Goal: Transaction & Acquisition: Purchase product/service

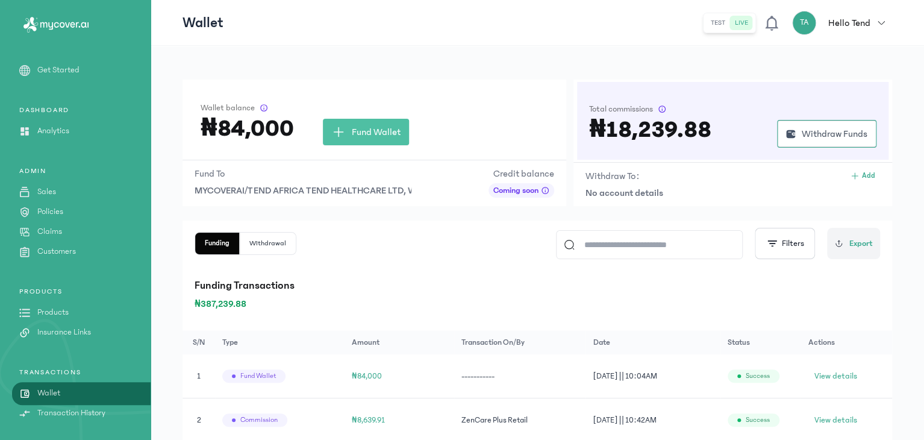
click at [53, 310] on p "Products" at bounding box center [52, 312] width 31 height 13
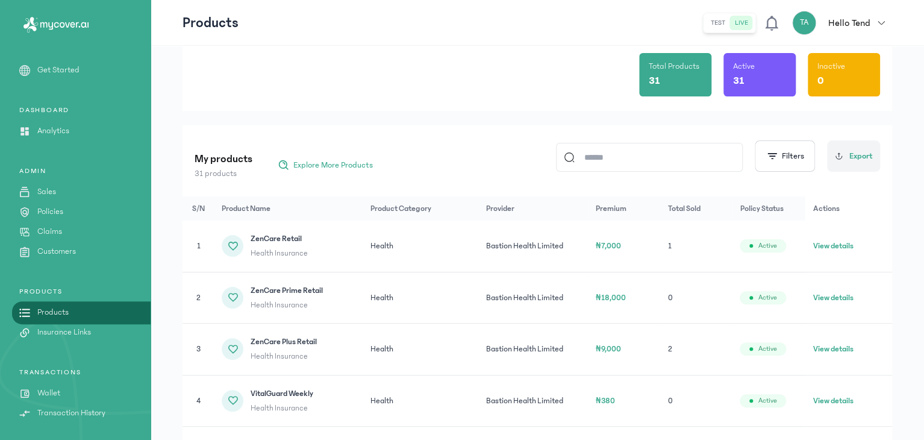
scroll to position [62, 0]
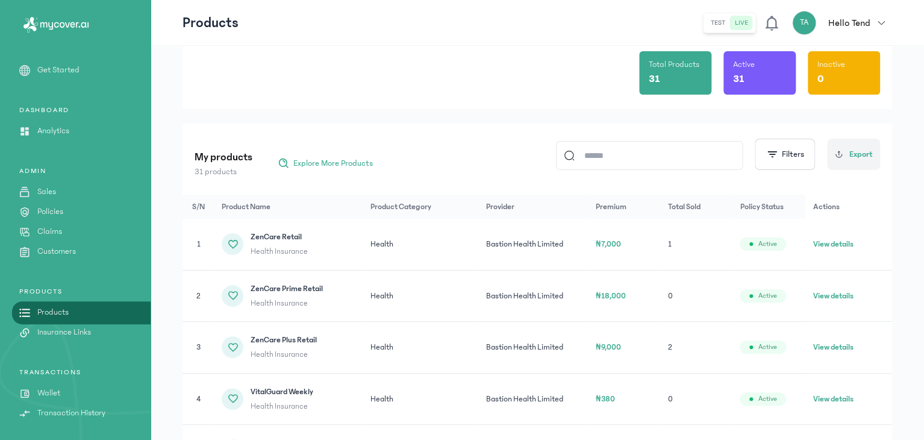
click at [827, 240] on button "View details" at bounding box center [833, 244] width 40 height 12
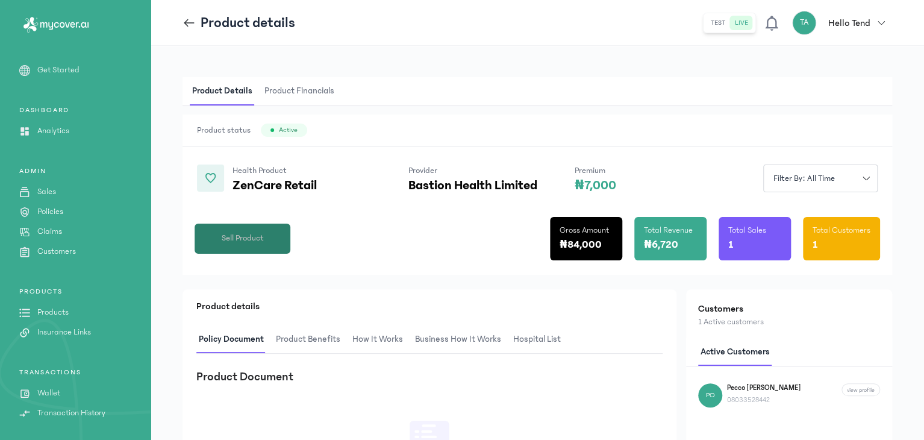
click at [268, 232] on button "Sell Product" at bounding box center [243, 238] width 96 height 30
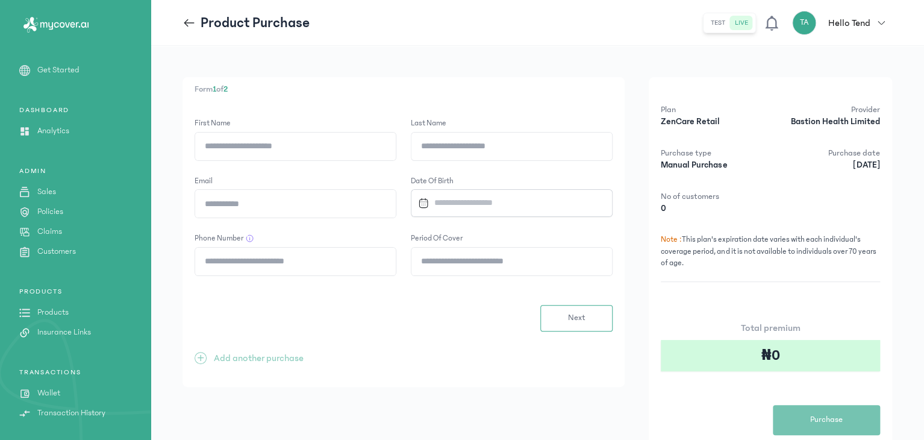
click at [289, 143] on input "First Name" at bounding box center [295, 147] width 201 height 28
type input "******"
click at [467, 138] on input "Last Name" at bounding box center [511, 147] width 201 height 28
type input "**********"
click at [355, 205] on input "Email" at bounding box center [295, 204] width 201 height 28
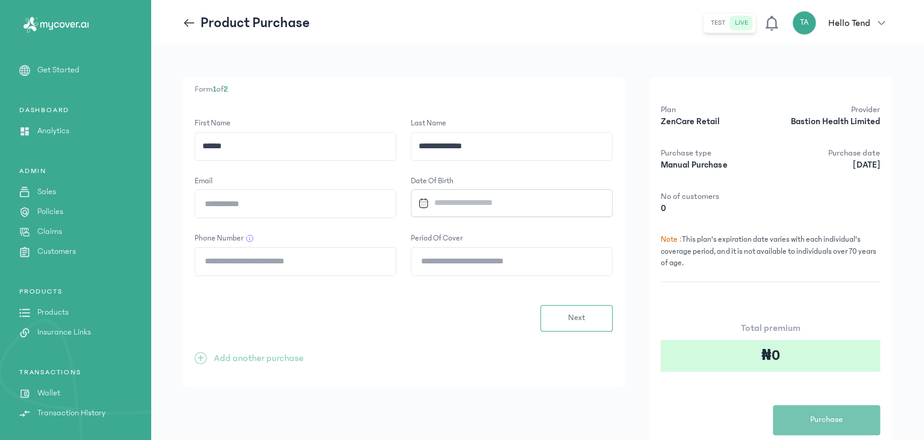
type input "**********"
click at [446, 210] on input "Datepicker input" at bounding box center [506, 203] width 186 height 26
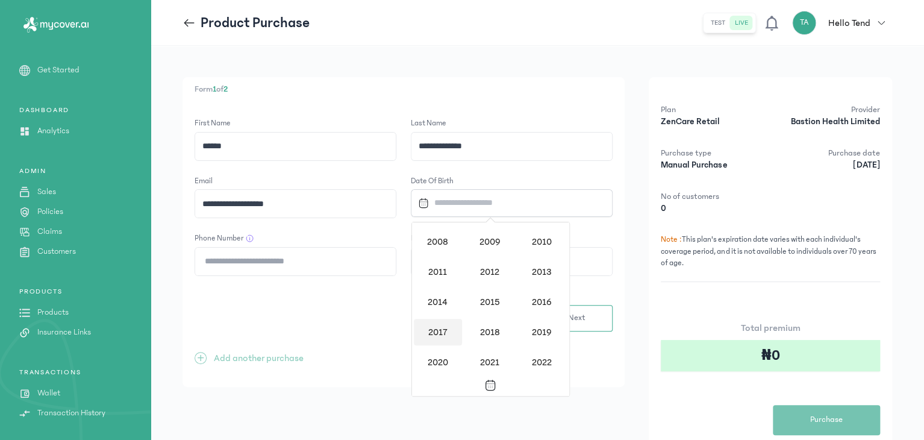
scroll to position [1061, 0]
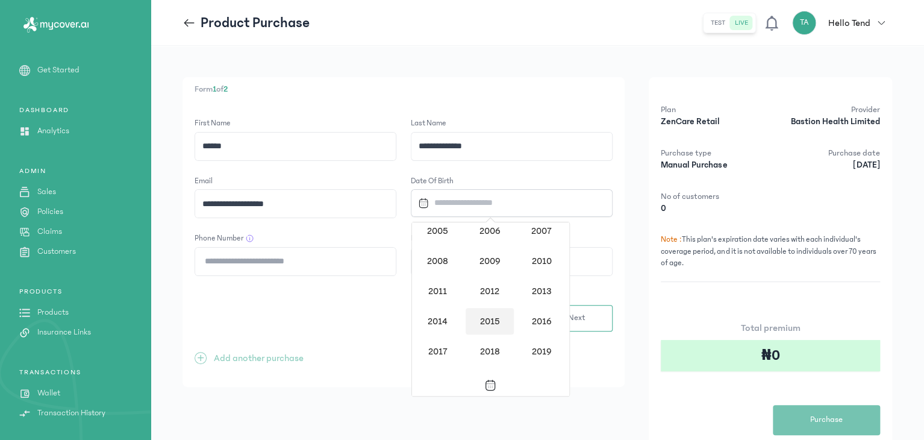
click at [484, 317] on div "2015" at bounding box center [490, 321] width 48 height 27
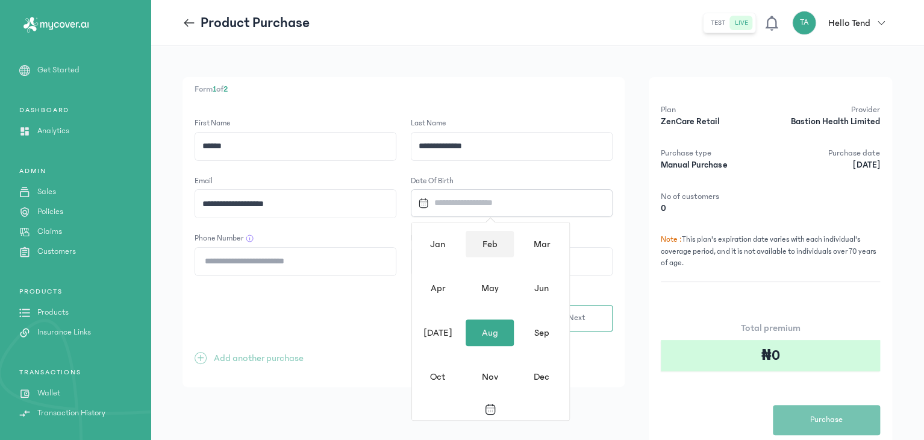
click at [494, 246] on div "Feb" at bounding box center [490, 244] width 48 height 27
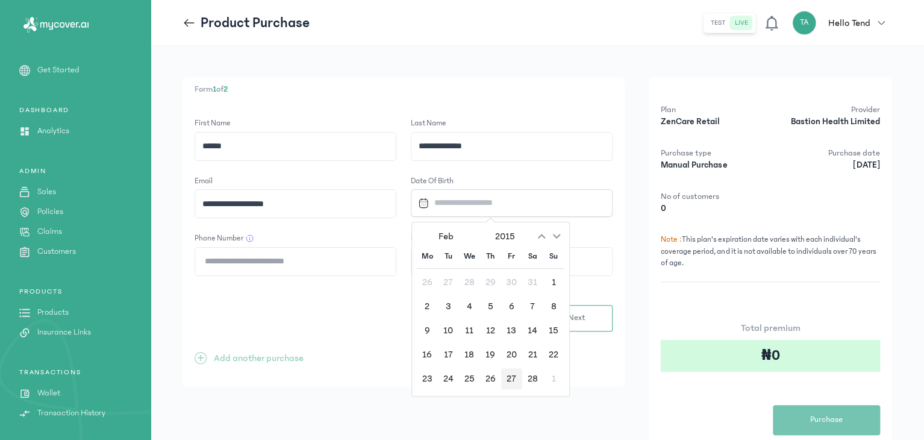
click at [510, 376] on div "27" at bounding box center [511, 378] width 21 height 21
type input "**********"
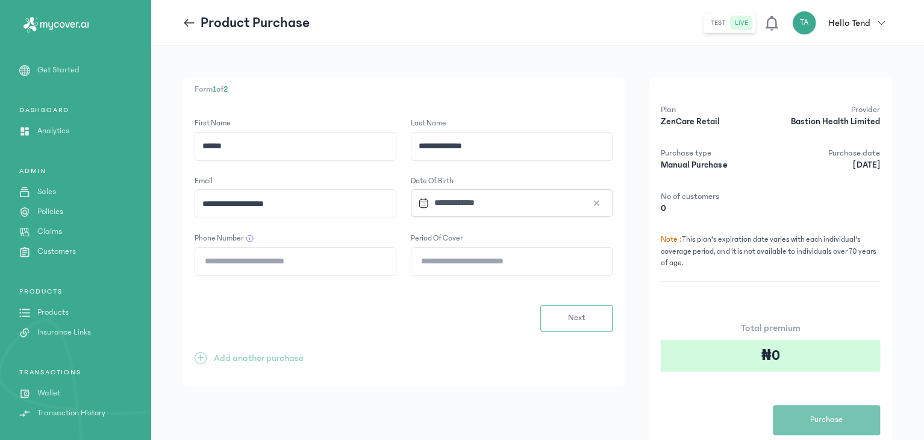
click at [236, 268] on input "Phone Number" at bounding box center [295, 262] width 201 height 28
type input "**********"
click at [437, 271] on div at bounding box center [512, 261] width 202 height 29
click at [437, 271] on input "Period of cover" at bounding box center [511, 262] width 201 height 28
type input "**"
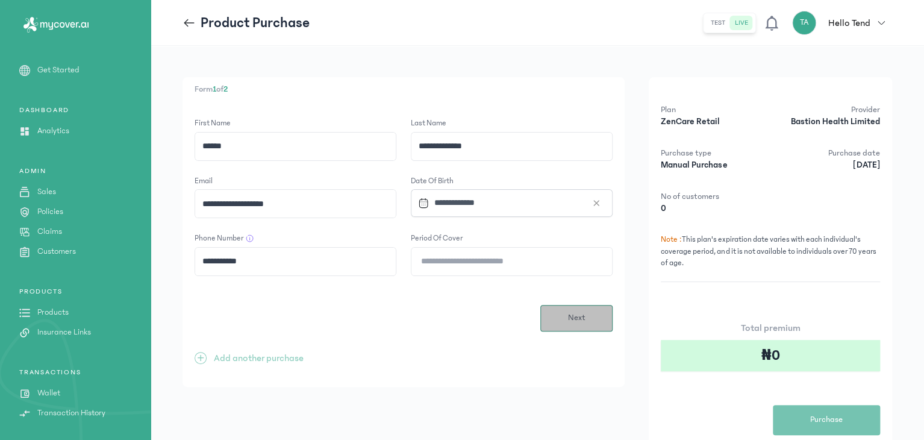
click at [562, 314] on button "Next" at bounding box center [576, 318] width 72 height 27
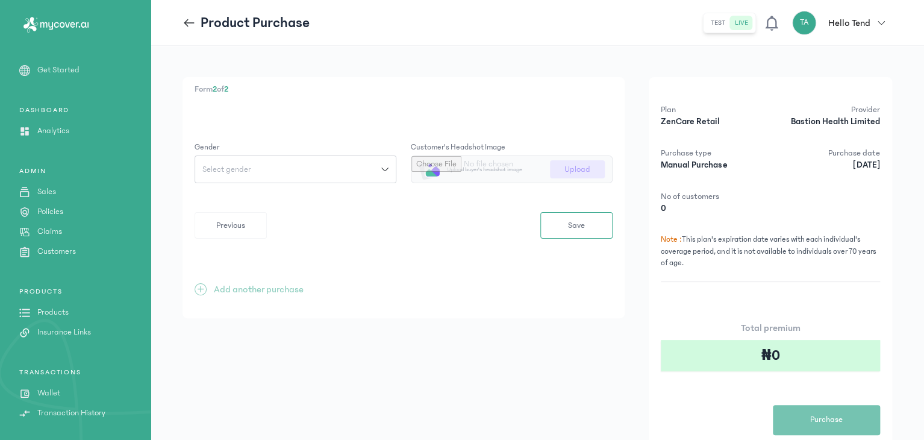
click at [341, 170] on div "Select gender" at bounding box center [288, 169] width 186 height 8
click at [287, 193] on button "[DEMOGRAPHIC_DATA]" at bounding box center [296, 196] width 202 height 22
click at [473, 165] on input "file" at bounding box center [511, 169] width 201 height 27
type input "**********"
click at [563, 239] on div "Form 2 of 2 Gender [DEMOGRAPHIC_DATA] Customer's headshot image [PERSON_NAME] p…" at bounding box center [404, 197] width 442 height 241
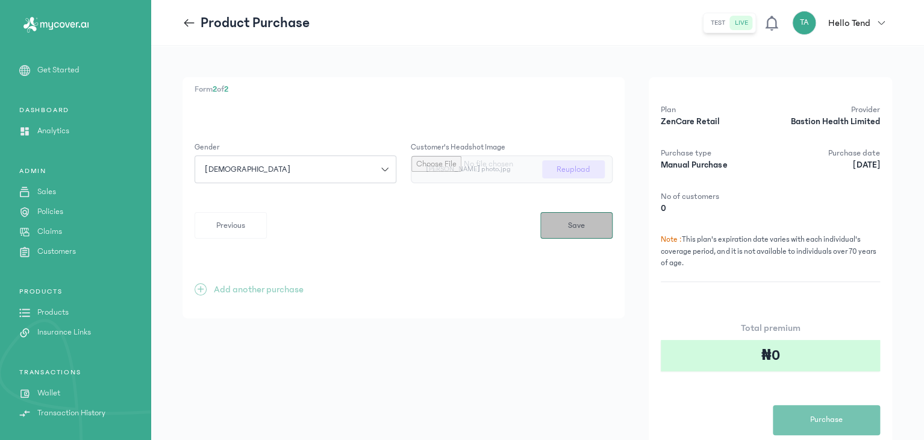
click at [563, 234] on button "Save" at bounding box center [576, 225] width 72 height 27
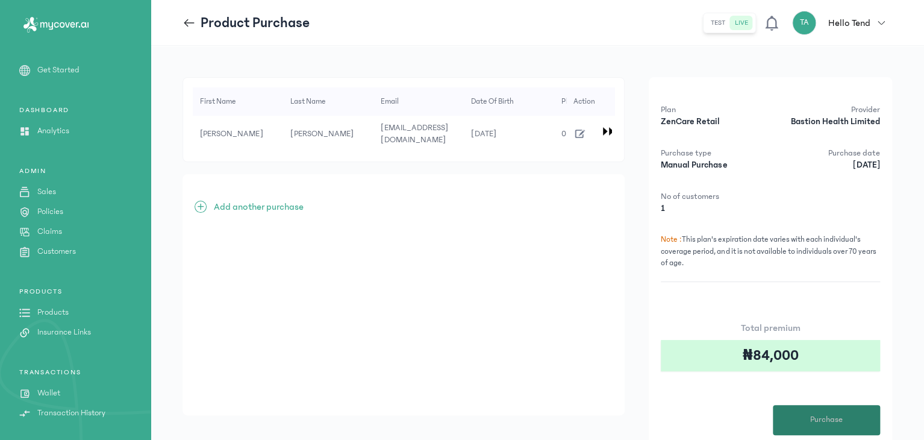
click at [819, 411] on button "Purchase" at bounding box center [826, 420] width 107 height 30
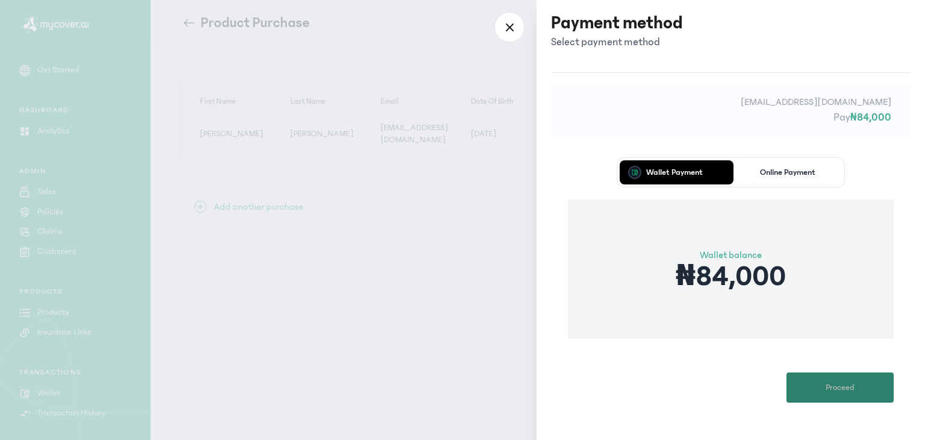
click at [826, 381] on span "Proceed" at bounding box center [840, 387] width 29 height 13
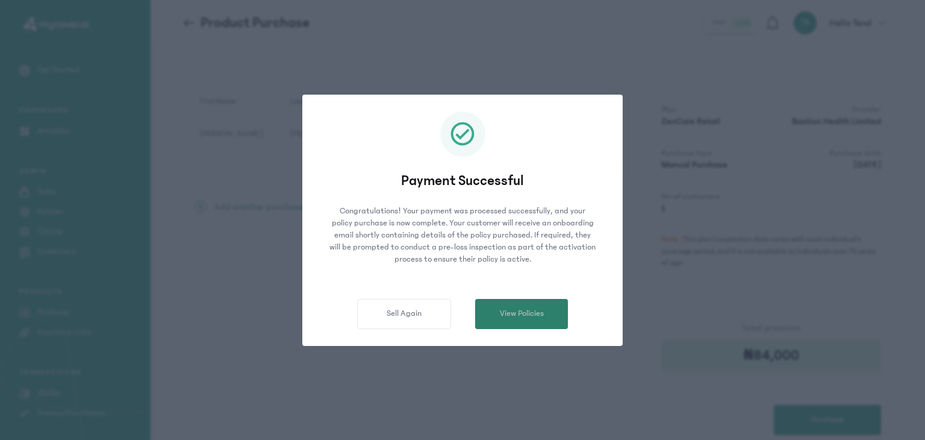
click at [540, 317] on span "View Policies" at bounding box center [522, 313] width 44 height 13
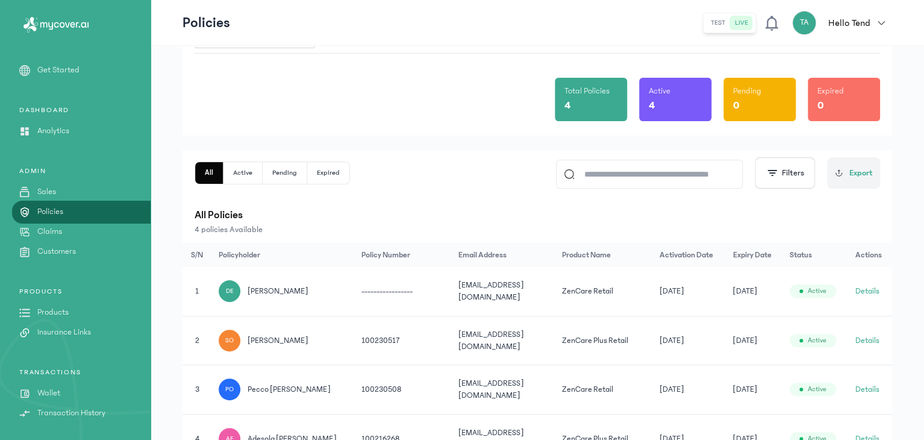
scroll to position [75, 0]
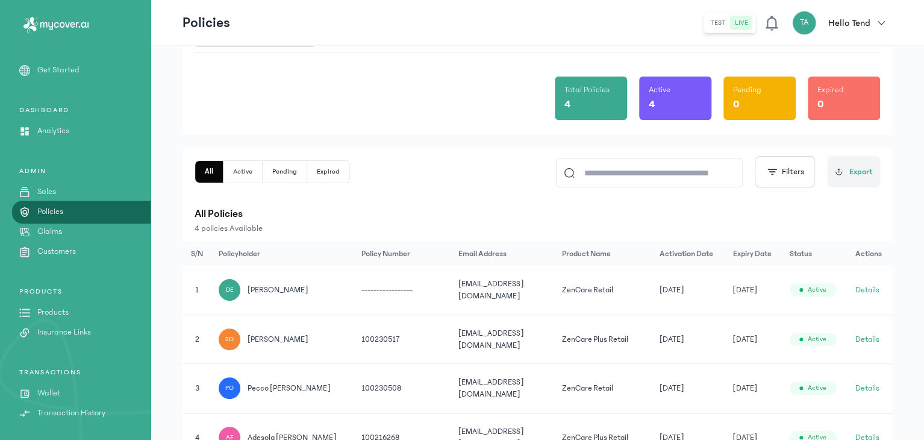
click at [871, 289] on button "Details" at bounding box center [867, 290] width 24 height 12
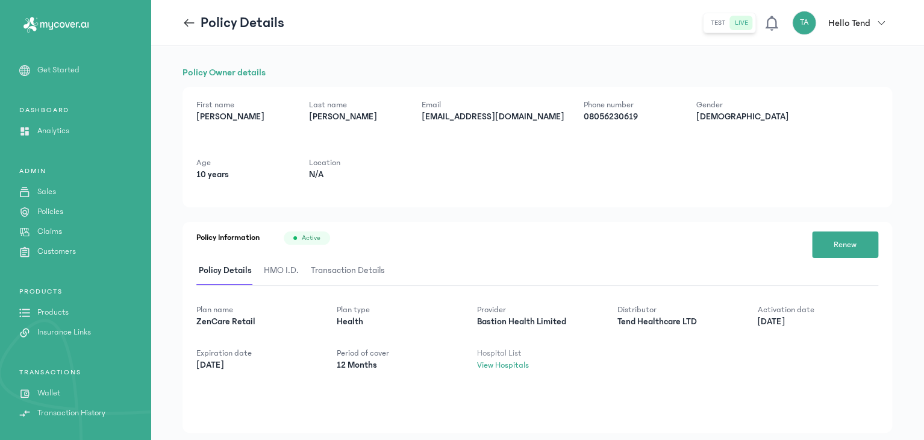
click at [292, 270] on span "HMO I.D." at bounding box center [281, 271] width 40 height 28
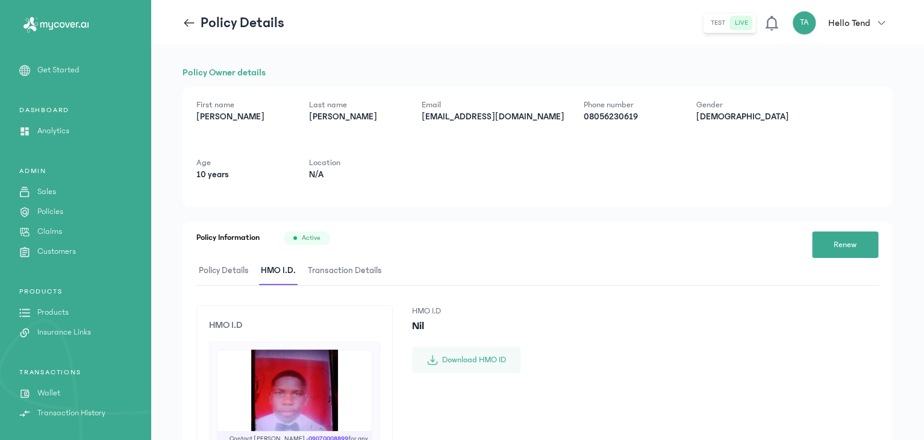
click at [212, 250] on div "Policy Information Active Renew Policy Details HMO I.D. Transaction Details HMO…" at bounding box center [538, 423] width 710 height 402
click at [229, 280] on span "Policy Details" at bounding box center [223, 271] width 55 height 28
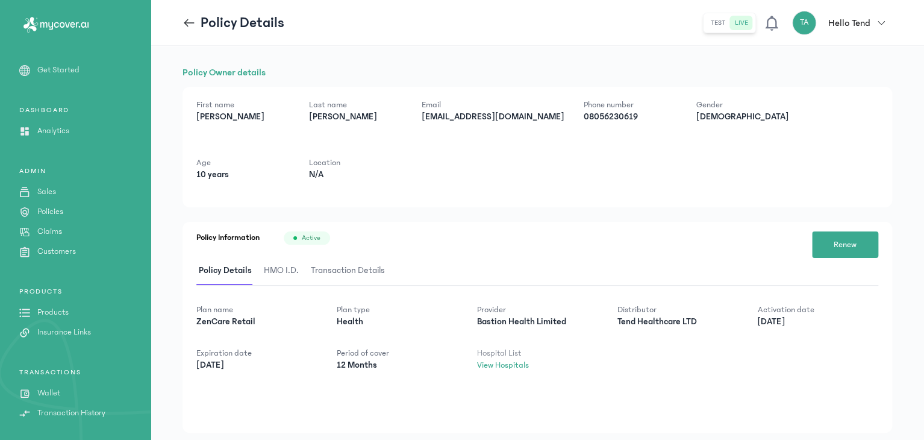
click at [192, 22] on icon at bounding box center [189, 22] width 10 height 1
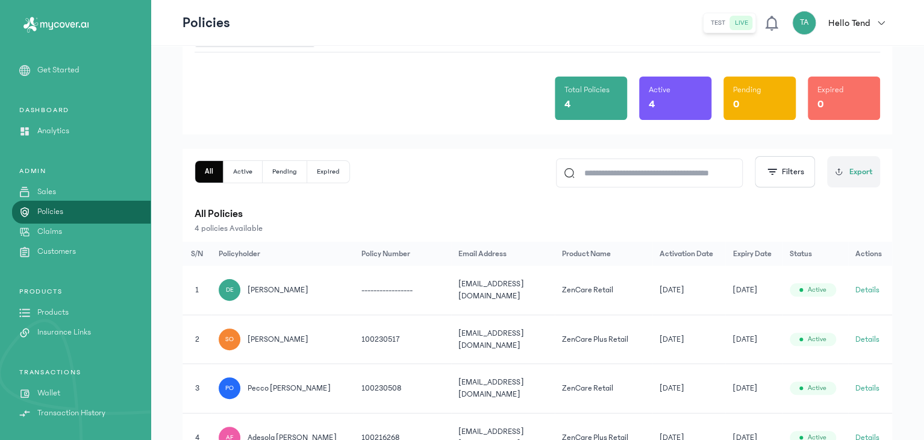
click at [869, 295] on td "Details" at bounding box center [870, 290] width 44 height 49
click at [866, 288] on button "Details" at bounding box center [867, 290] width 24 height 12
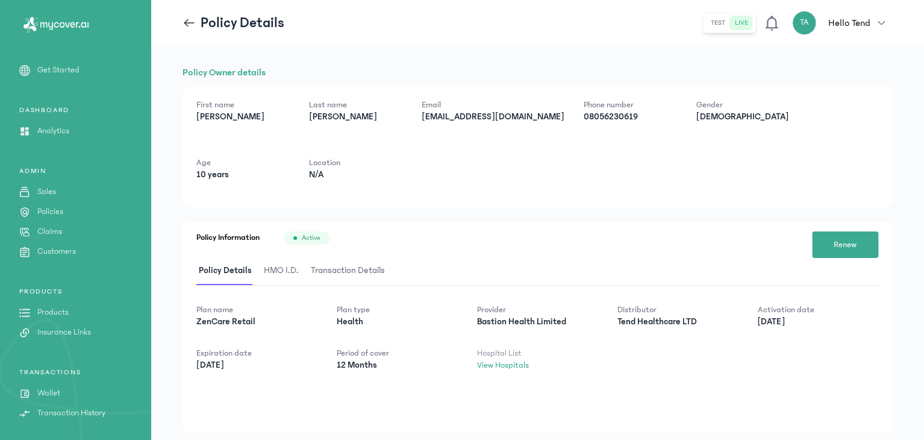
click at [277, 259] on span "HMO I.D." at bounding box center [281, 271] width 40 height 28
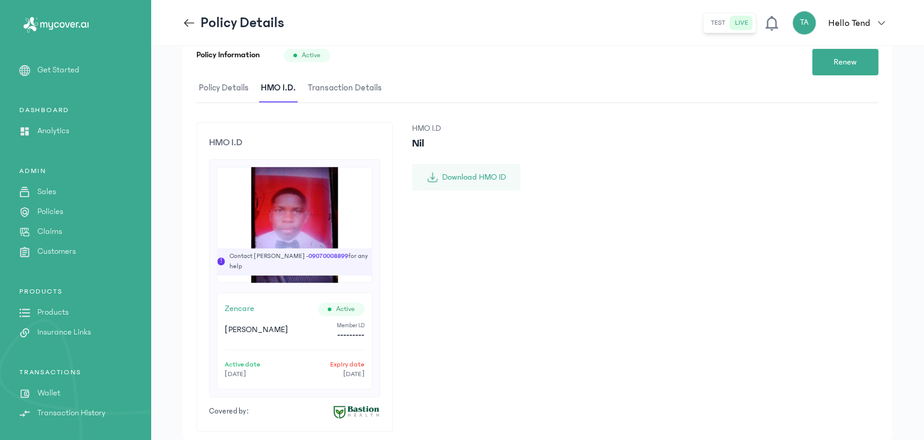
scroll to position [183, 0]
click at [193, 11] on header "Policy Details test live TA Hello Tend Tend Africa [EMAIL_ADDRESS][DOMAIN_NAME]…" at bounding box center [537, 23] width 773 height 46
click at [188, 22] on icon at bounding box center [189, 22] width 10 height 1
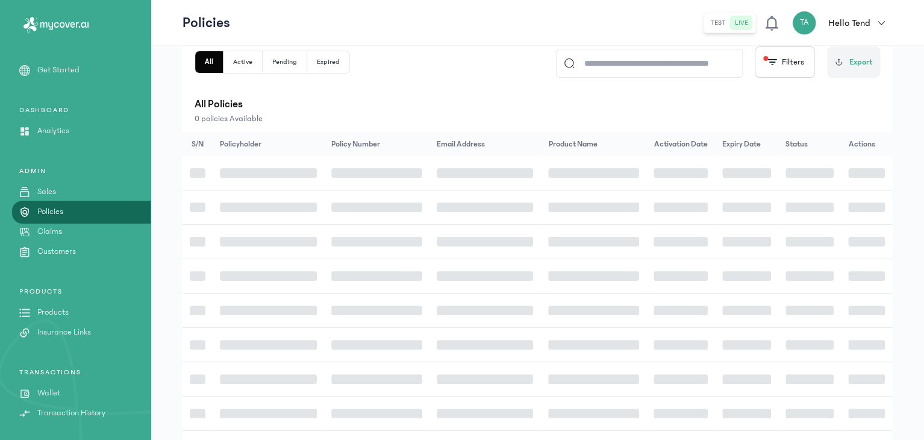
scroll to position [75, 0]
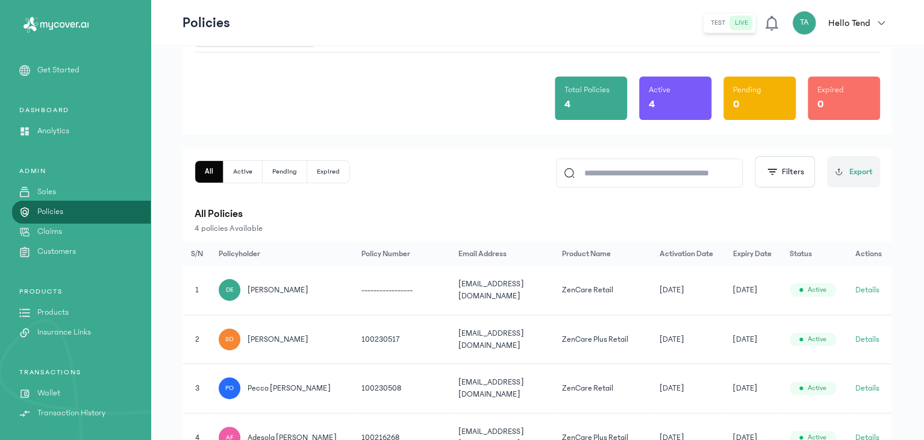
click at [70, 311] on link "Products" at bounding box center [75, 312] width 151 height 13
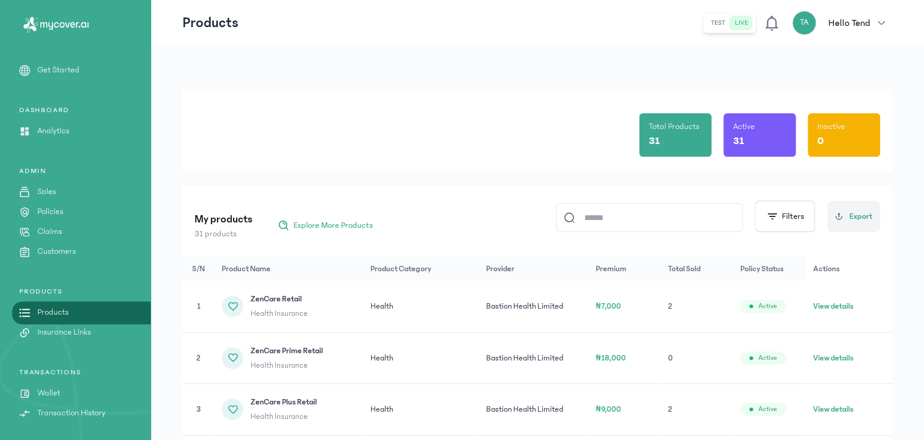
click at [588, 220] on input at bounding box center [655, 218] width 160 height 28
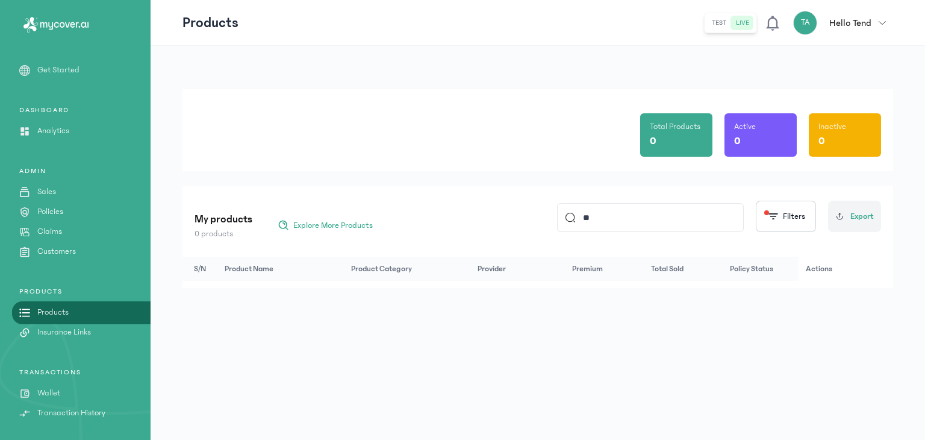
type input "*"
type input "***"
click at [48, 206] on p "Policies" at bounding box center [50, 211] width 26 height 13
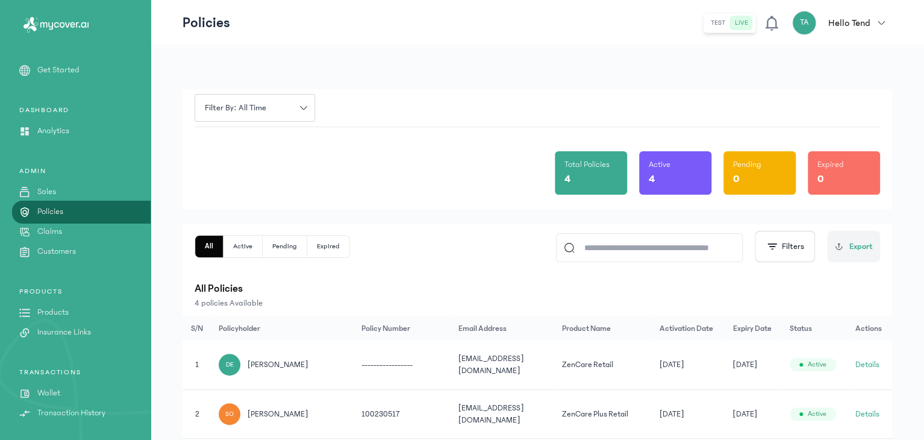
click at [80, 387] on link "Wallet" at bounding box center [75, 393] width 151 height 13
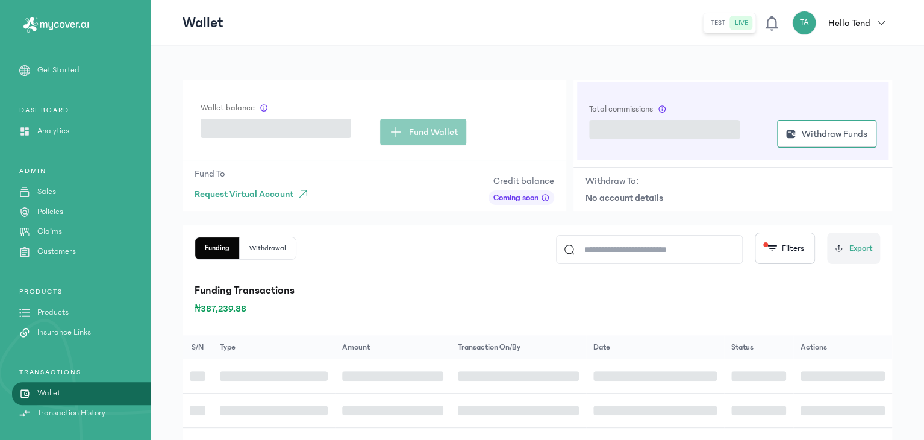
click at [80, 387] on link "Wallet" at bounding box center [75, 393] width 151 height 13
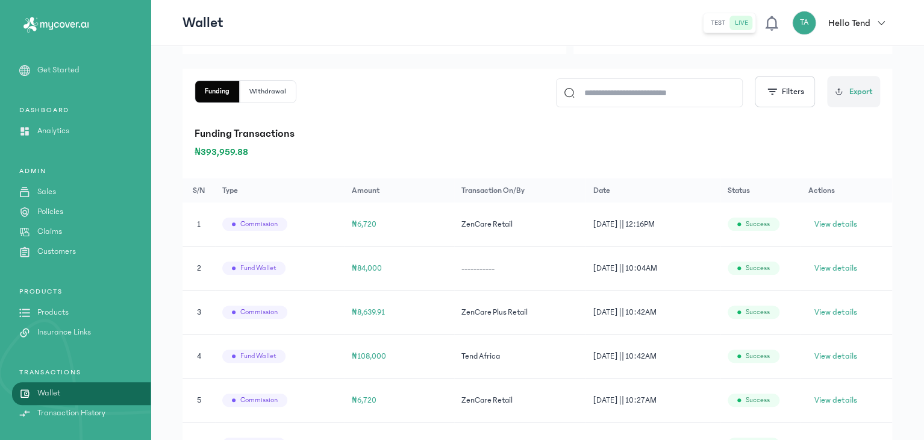
scroll to position [155, 0]
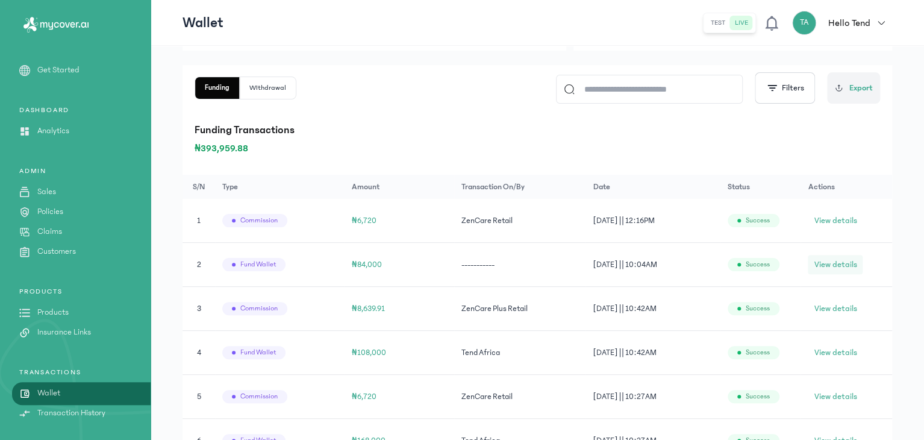
click at [823, 264] on span "View details" at bounding box center [835, 264] width 43 height 12
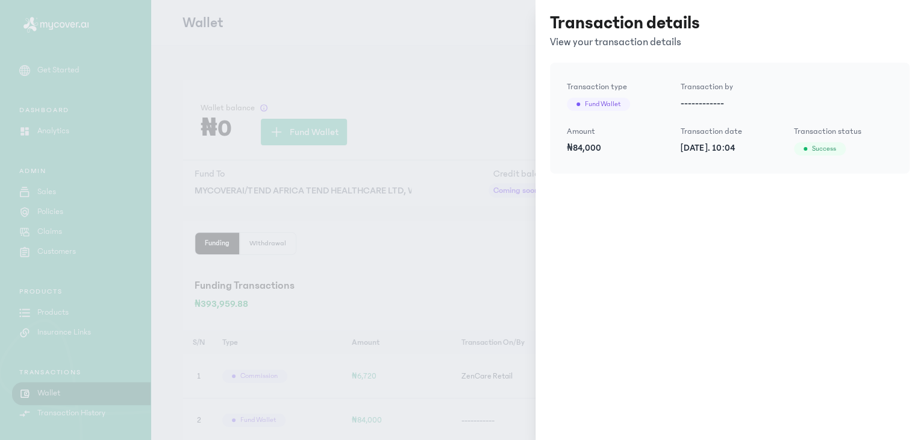
scroll to position [0, 0]
click at [503, 22] on div at bounding box center [510, 27] width 30 height 30
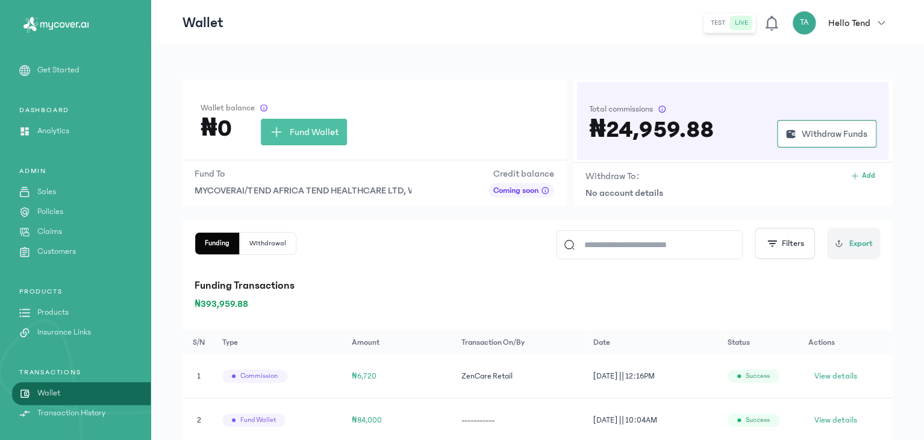
click at [67, 312] on p "Products" at bounding box center [52, 312] width 31 height 13
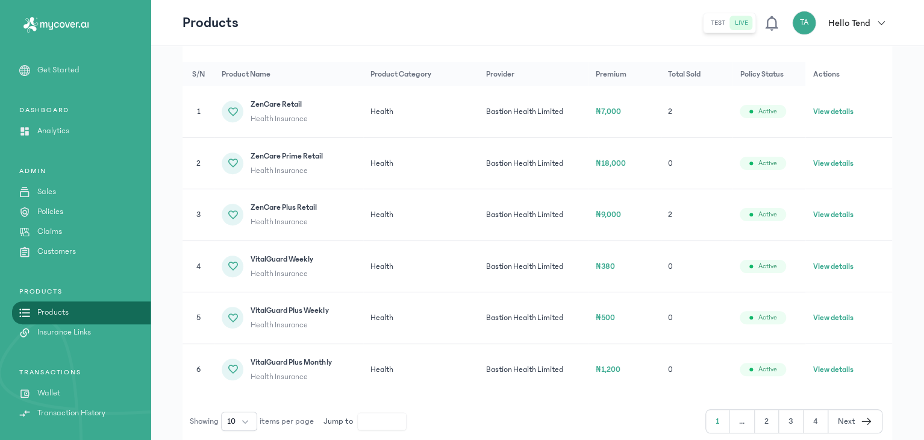
scroll to position [248, 0]
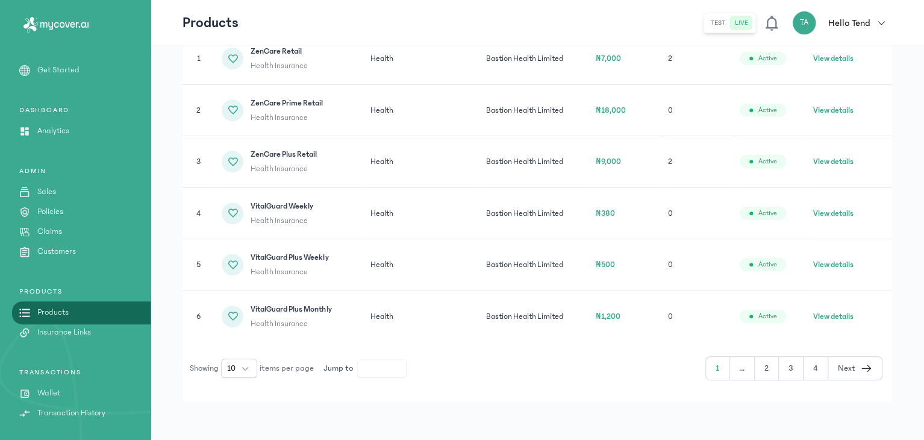
click at [779, 367] on button "2" at bounding box center [791, 368] width 25 height 23
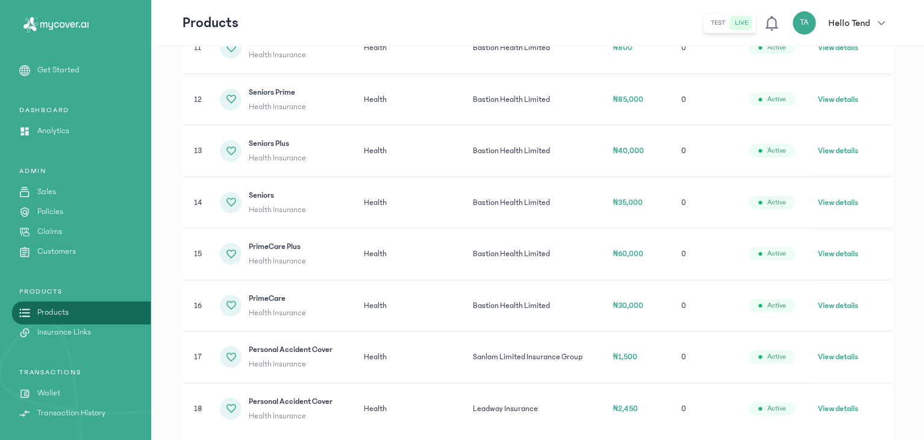
scroll to position [350, 0]
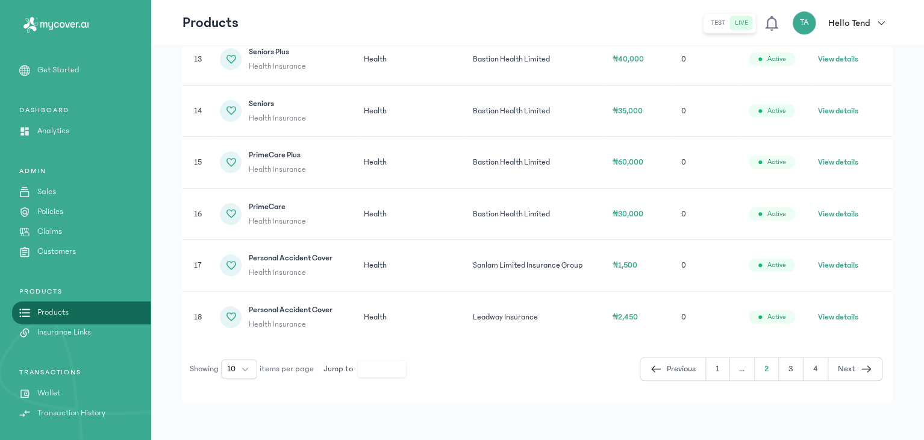
click at [804, 365] on button "3" at bounding box center [816, 368] width 25 height 23
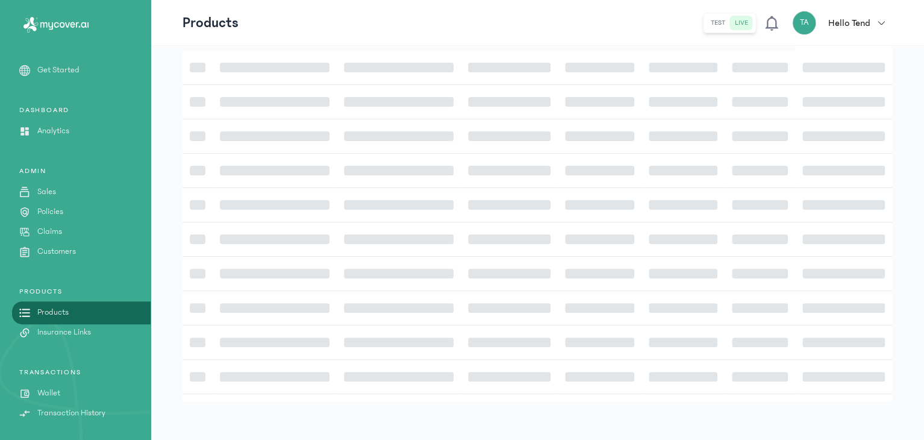
scroll to position [229, 0]
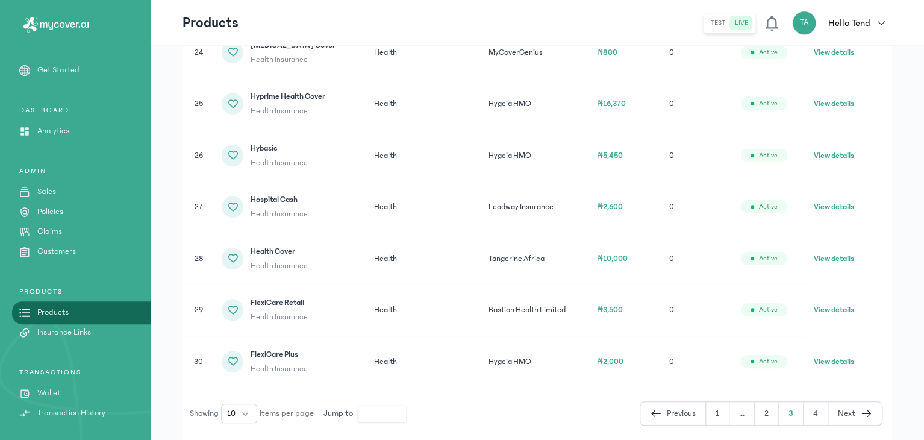
scroll to position [417, 0]
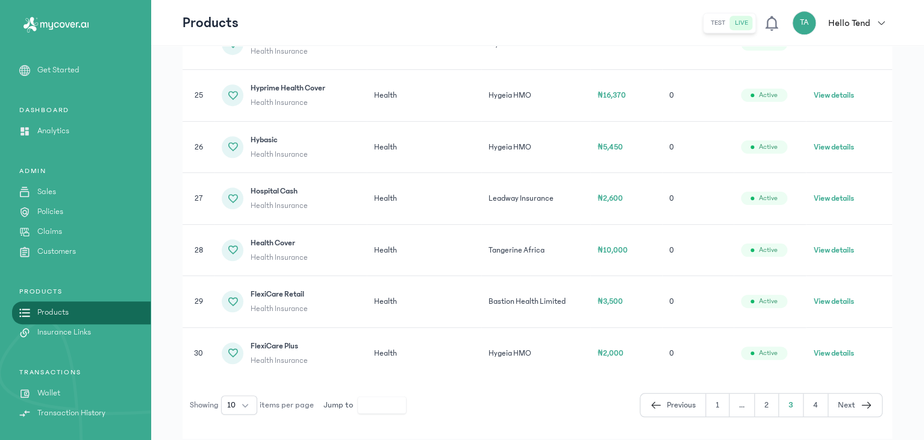
click at [828, 404] on button "4" at bounding box center [855, 404] width 54 height 23
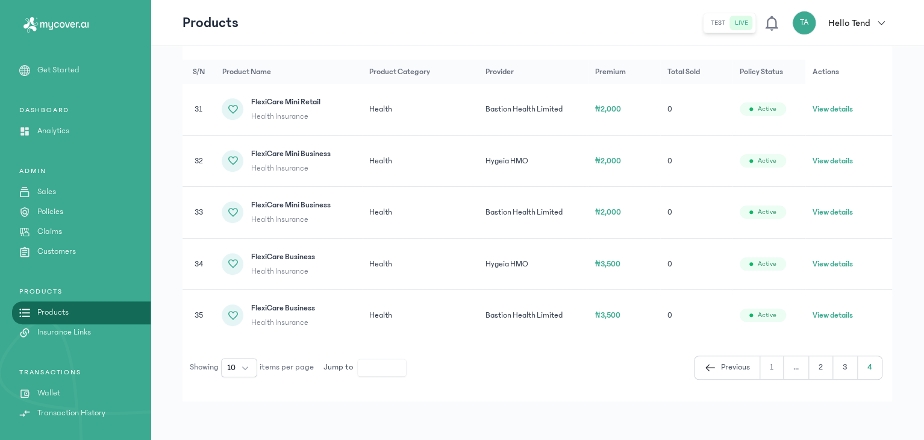
scroll to position [196, 0]
click at [726, 369] on span "Previous" at bounding box center [735, 368] width 29 height 13
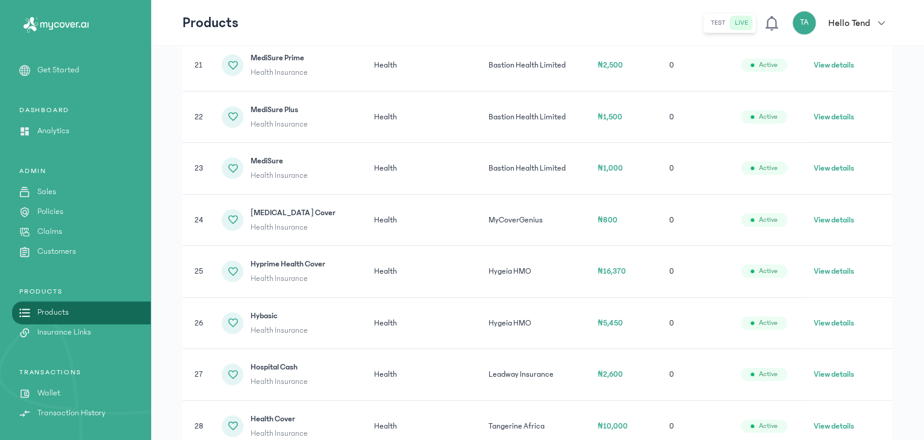
scroll to position [453, 0]
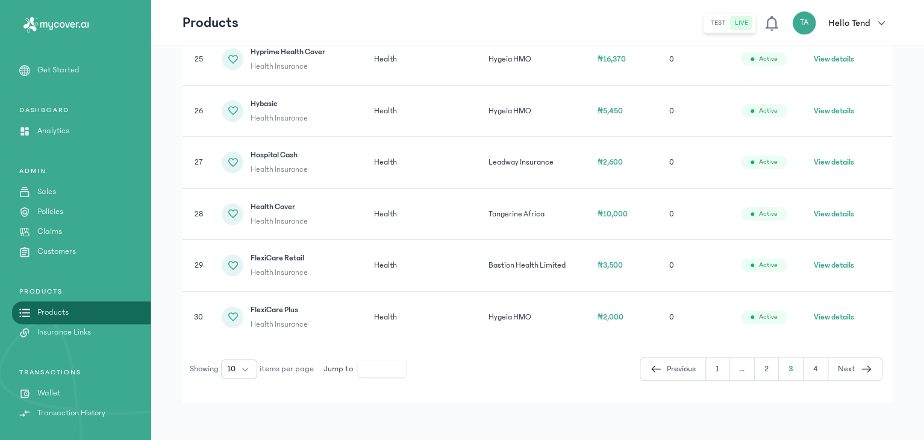
click at [677, 373] on span "Previous" at bounding box center [681, 369] width 29 height 13
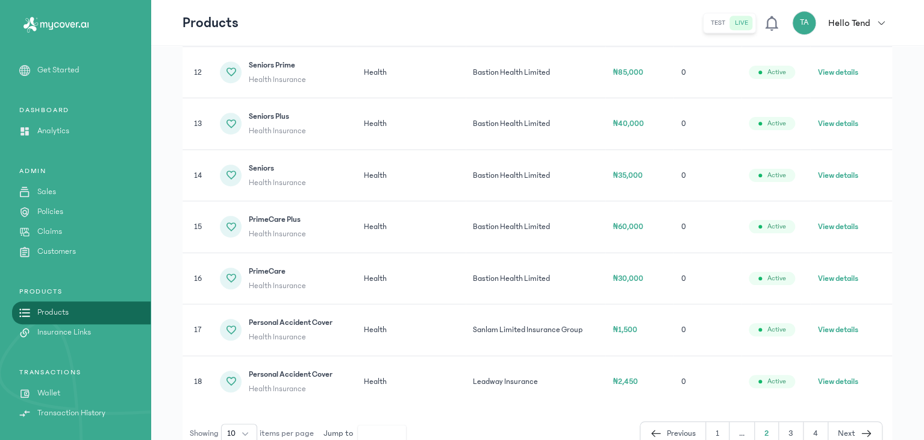
scroll to position [282, 0]
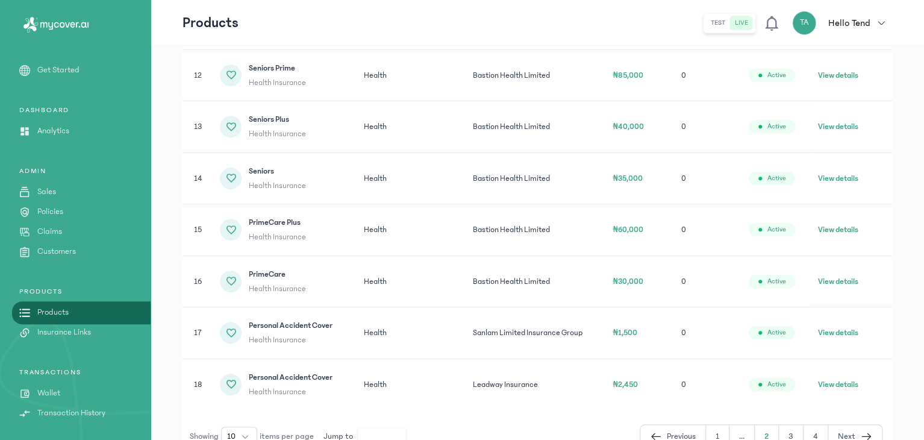
click at [819, 122] on button "View details" at bounding box center [837, 126] width 40 height 12
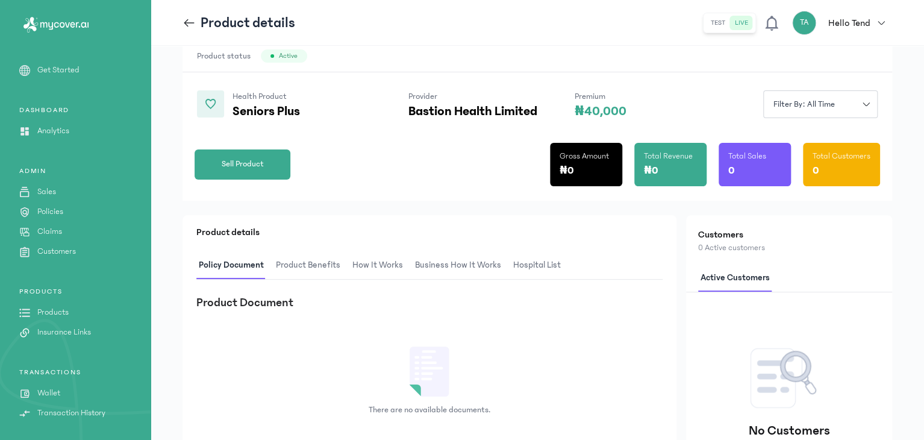
scroll to position [157, 0]
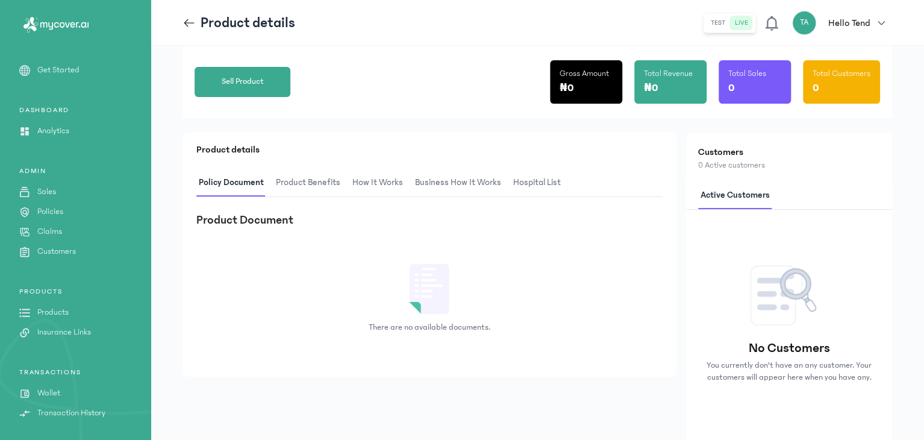
click at [191, 22] on icon at bounding box center [189, 22] width 10 height 1
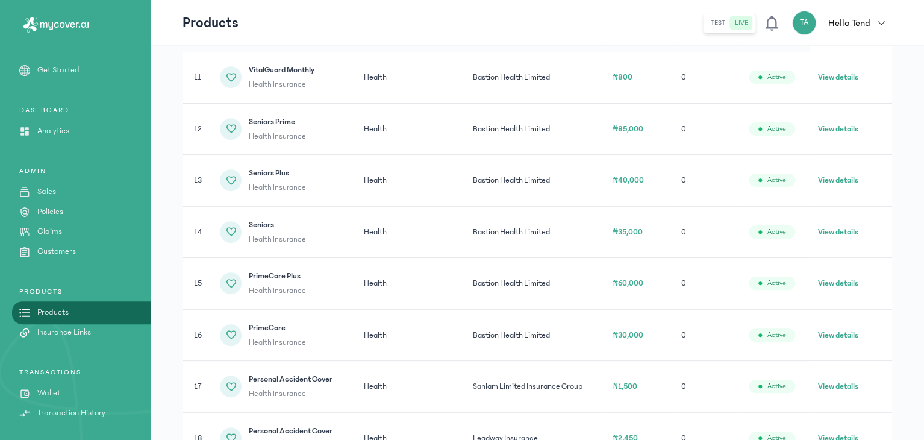
click at [858, 174] on button "View details" at bounding box center [837, 180] width 40 height 12
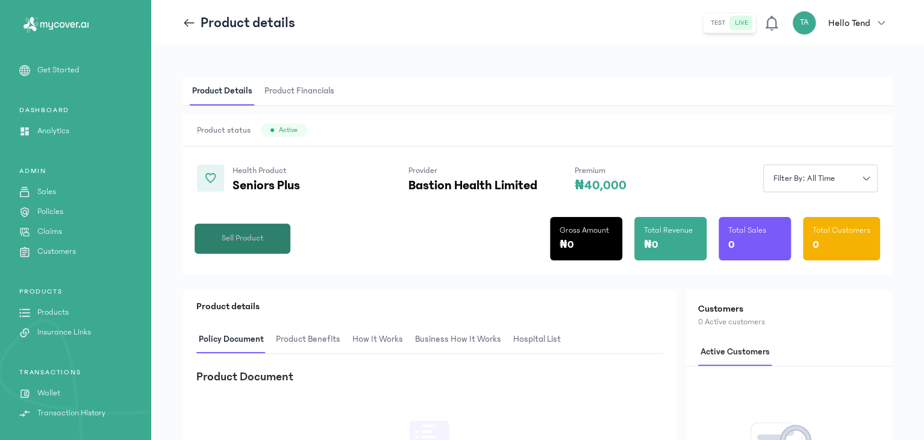
click at [241, 230] on button "Sell Product" at bounding box center [243, 238] width 96 height 30
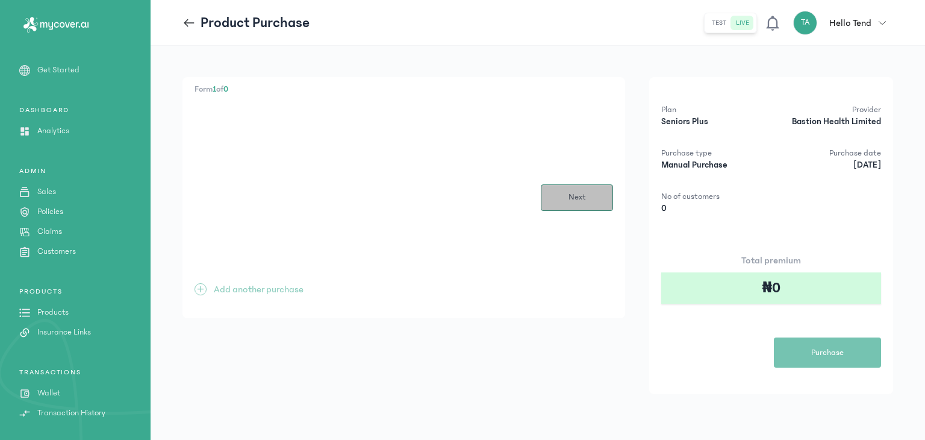
click at [595, 201] on button "Next" at bounding box center [577, 197] width 72 height 27
click at [220, 189] on button "Previous" at bounding box center [231, 197] width 72 height 27
click at [190, 27] on icon at bounding box center [189, 22] width 13 height 13
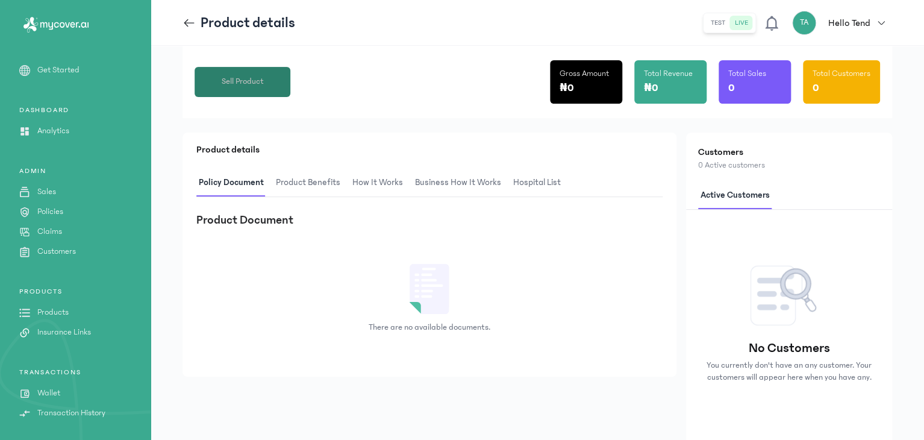
click at [255, 87] on button "Sell Product" at bounding box center [243, 82] width 96 height 30
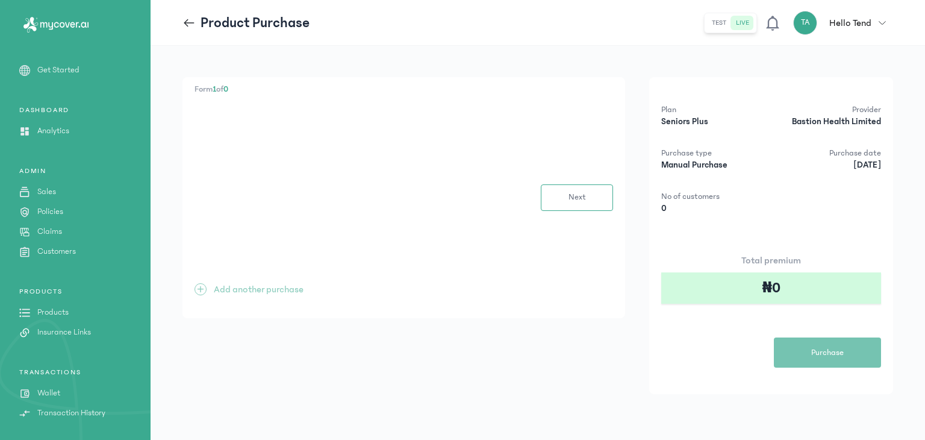
click at [56, 311] on p "Products" at bounding box center [52, 312] width 31 height 13
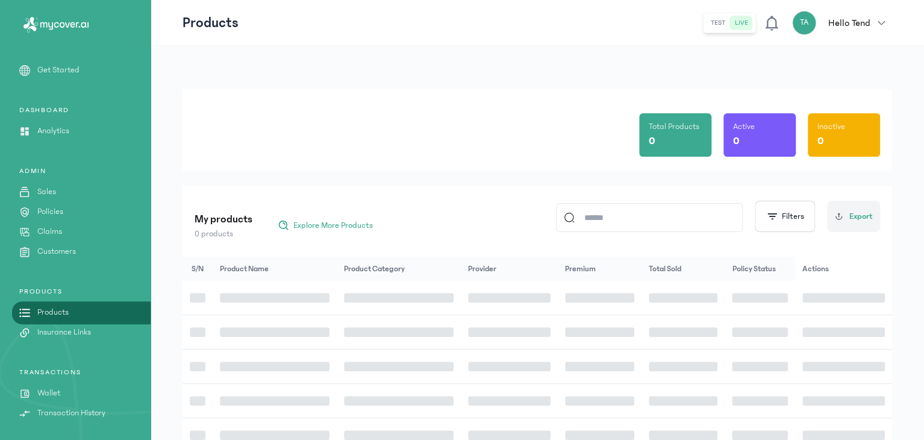
click at [56, 311] on p "Products" at bounding box center [52, 312] width 31 height 13
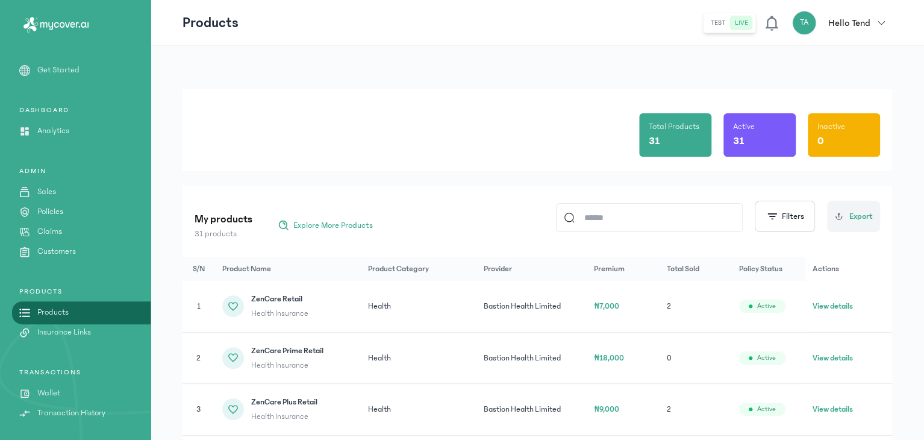
click at [592, 215] on input at bounding box center [655, 218] width 160 height 28
type input "*"
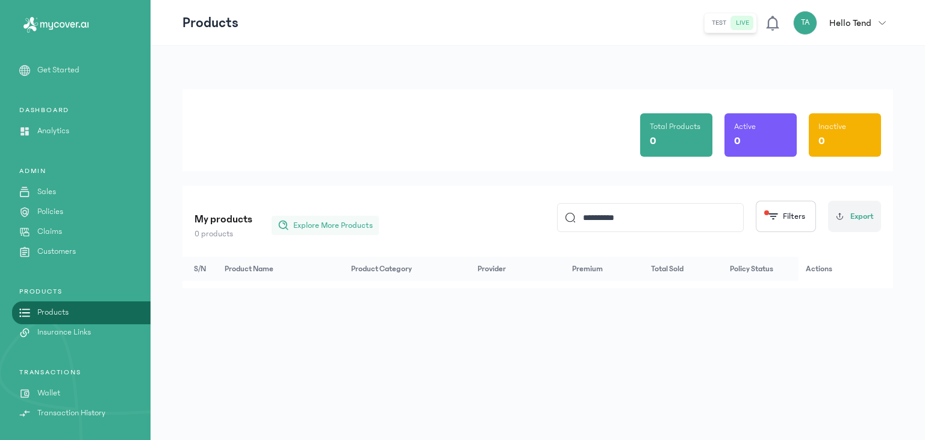
type input "**********"
click at [295, 225] on span "Explore More Products" at bounding box center [333, 225] width 80 height 12
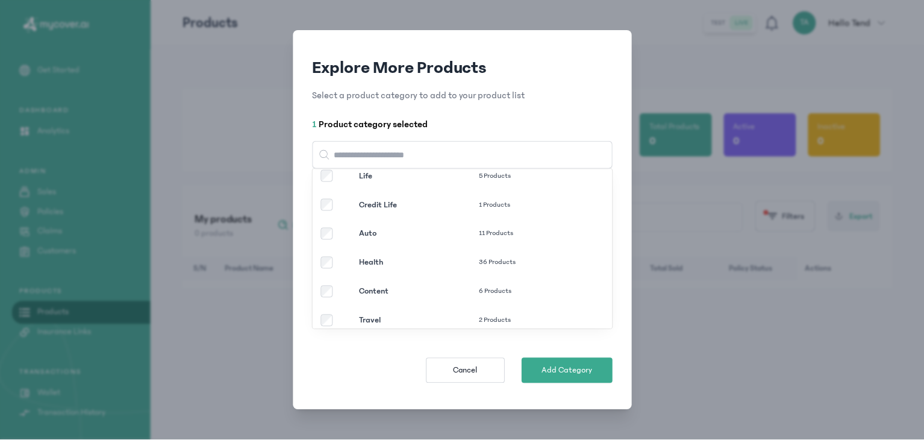
scroll to position [109, 0]
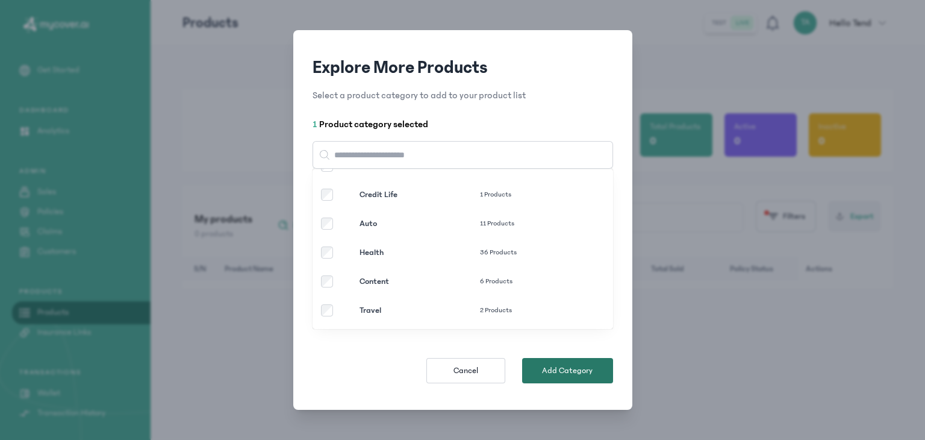
click at [542, 372] on button "Add Category" at bounding box center [567, 370] width 91 height 25
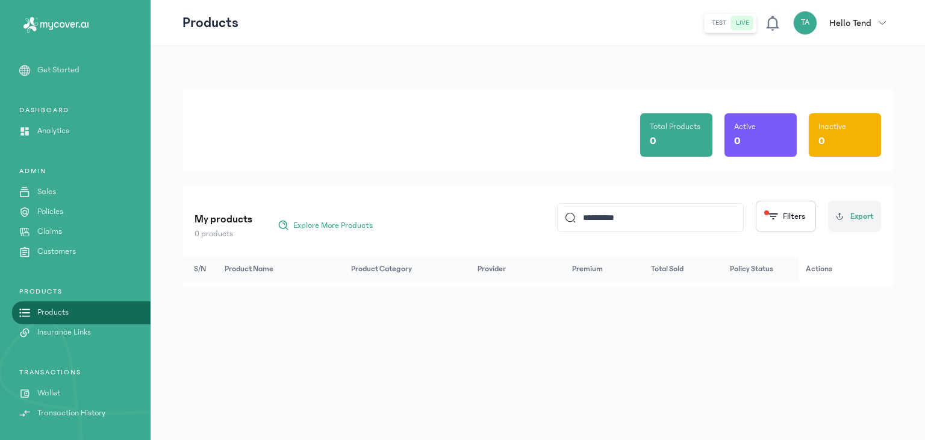
click at [107, 306] on link "Products" at bounding box center [75, 312] width 151 height 13
click at [65, 248] on p "Customers" at bounding box center [56, 251] width 39 height 13
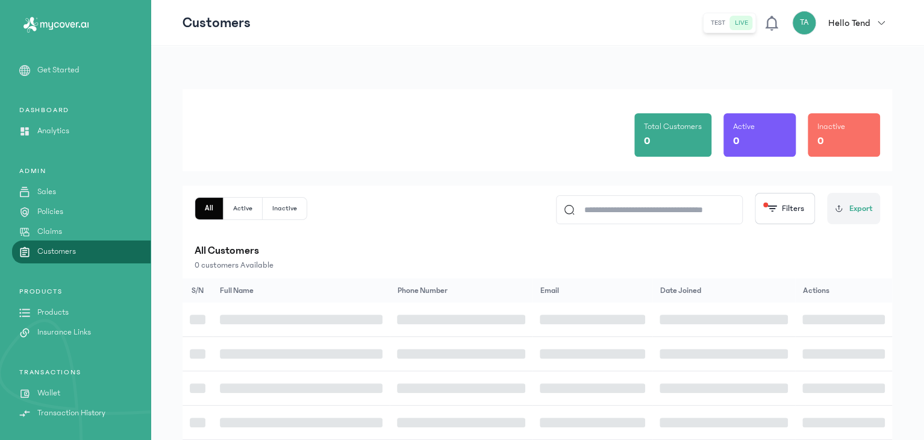
click at [69, 312] on link "Products" at bounding box center [75, 312] width 151 height 13
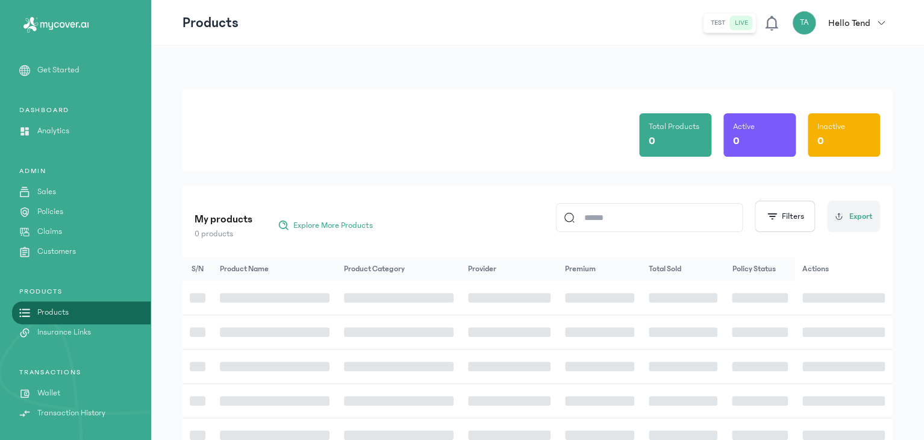
click at [69, 312] on link "Products" at bounding box center [75, 312] width 151 height 13
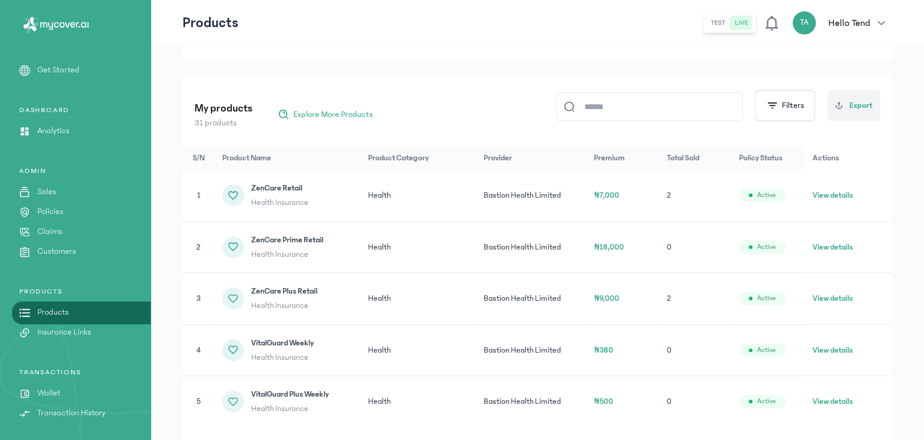
scroll to position [196, 0]
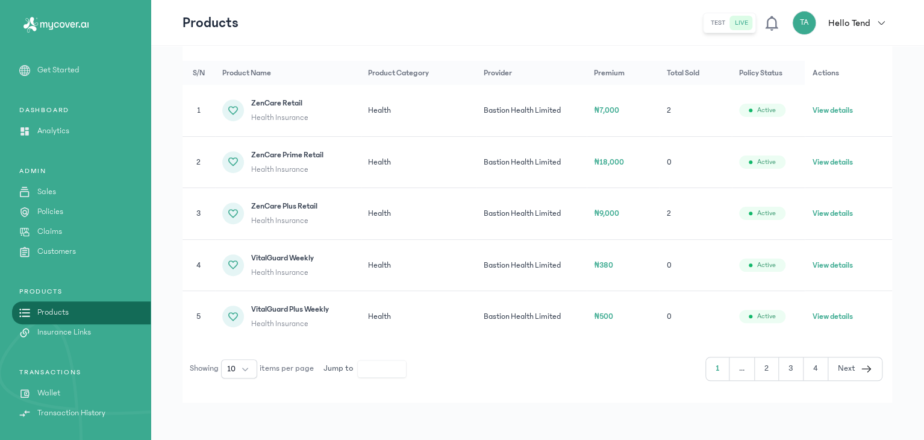
click at [828, 366] on button "4" at bounding box center [855, 368] width 54 height 23
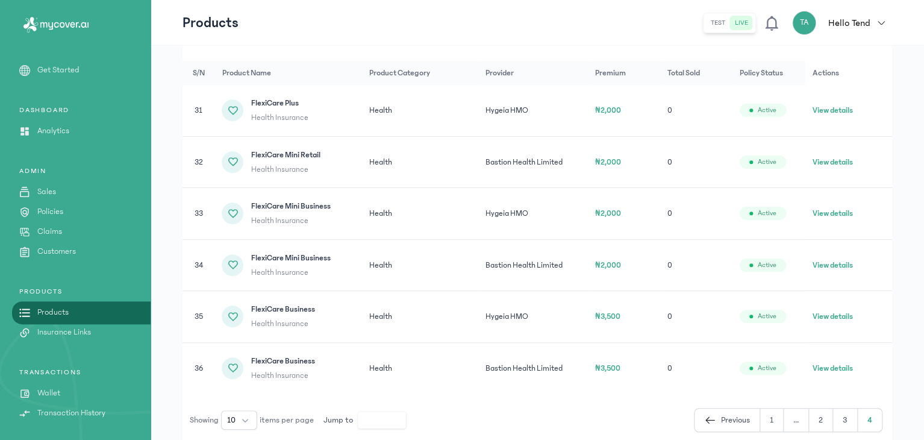
scroll to position [248, 0]
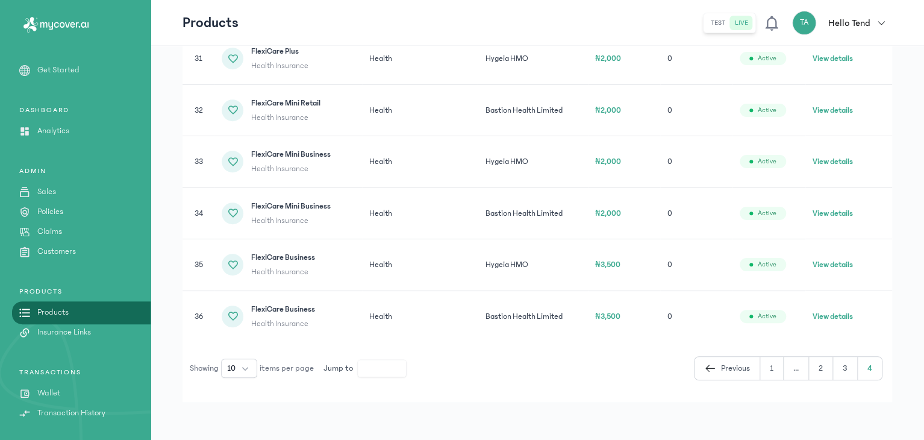
click at [858, 363] on button "3" at bounding box center [870, 368] width 24 height 23
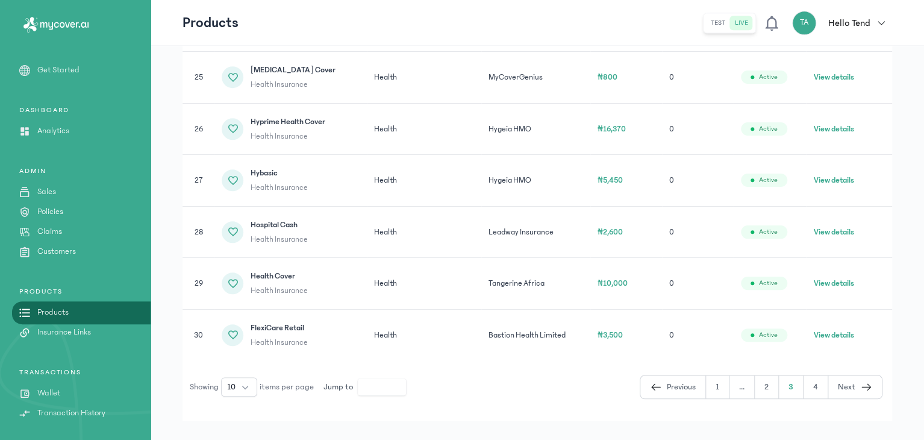
scroll to position [453, 0]
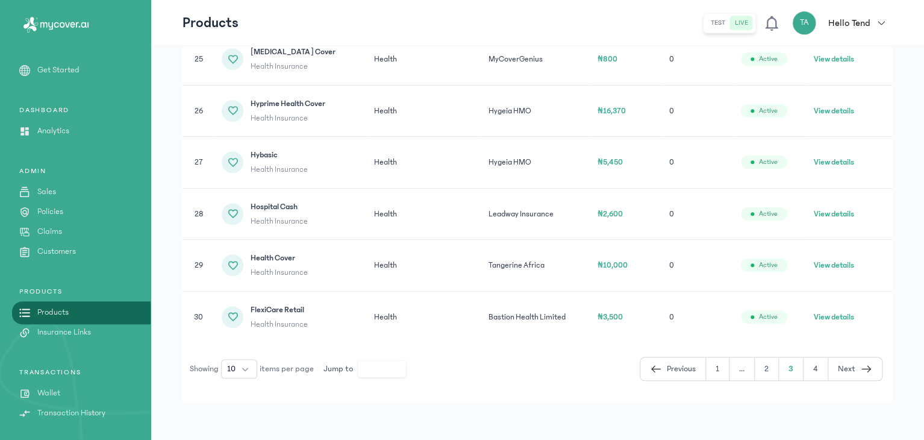
click at [779, 365] on button "2" at bounding box center [791, 368] width 25 height 23
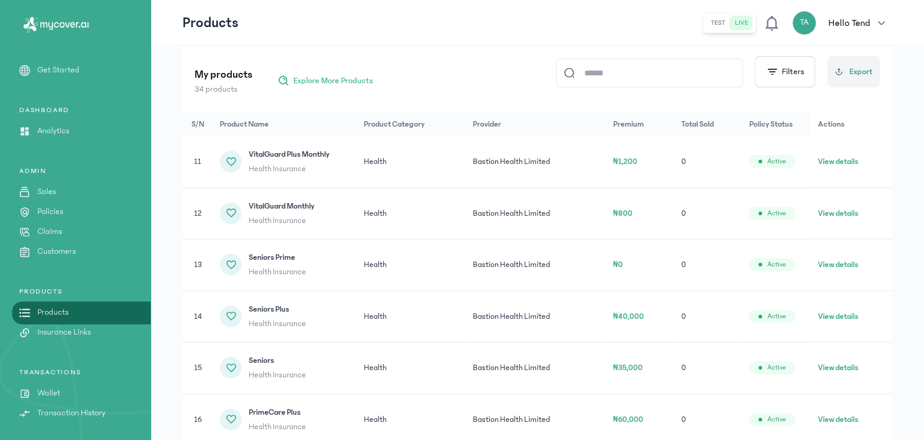
scroll to position [142, 0]
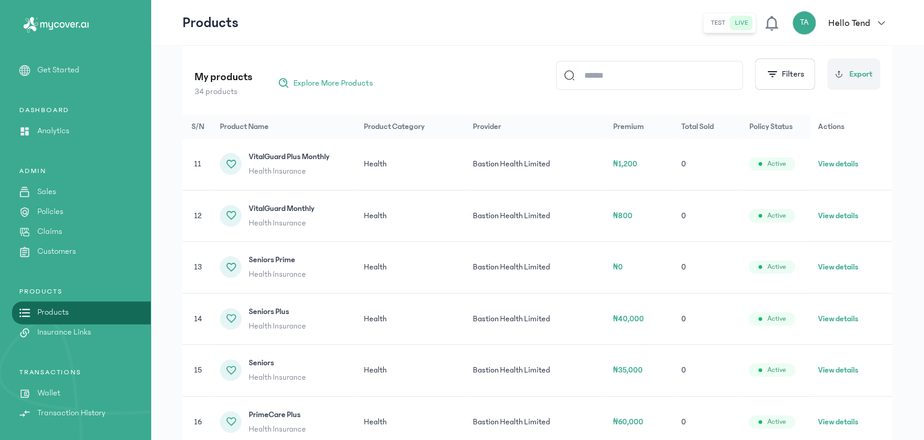
click at [631, 75] on input at bounding box center [655, 75] width 160 height 28
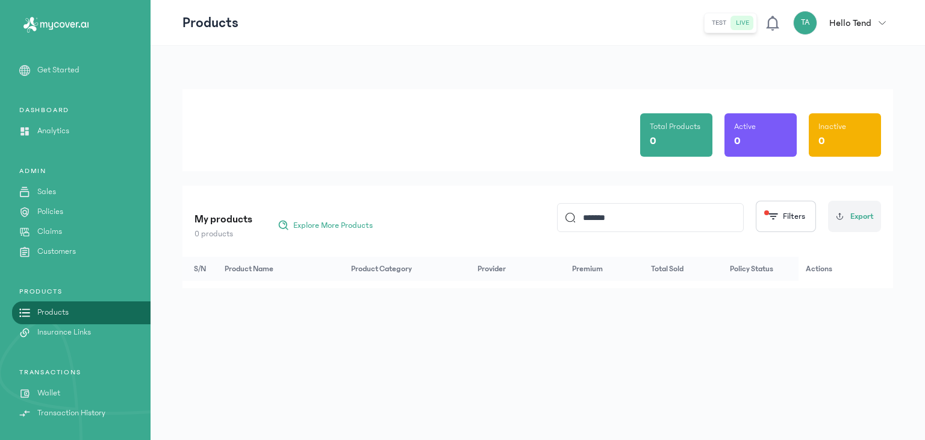
click at [123, 310] on link "Products" at bounding box center [75, 312] width 151 height 13
click at [639, 219] on input "*******" at bounding box center [656, 218] width 160 height 28
type input "*"
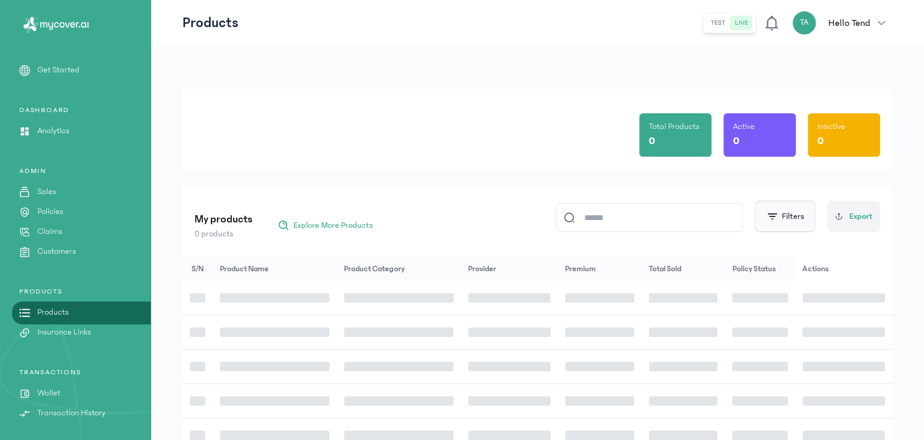
click at [785, 225] on button "Filters" at bounding box center [785, 216] width 60 height 31
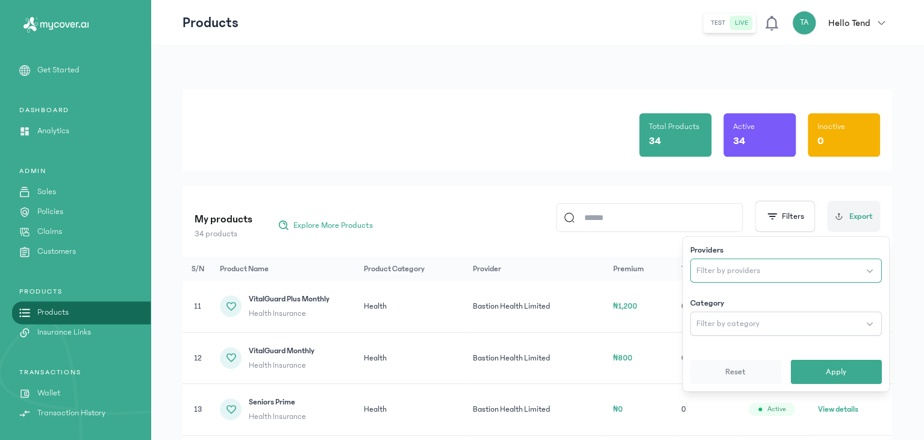
click at [784, 270] on button "Filter by providers" at bounding box center [786, 270] width 192 height 24
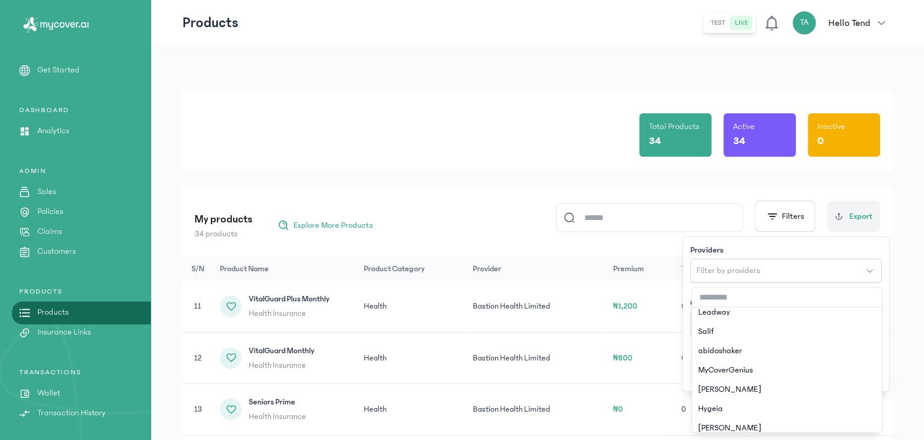
scroll to position [183, 0]
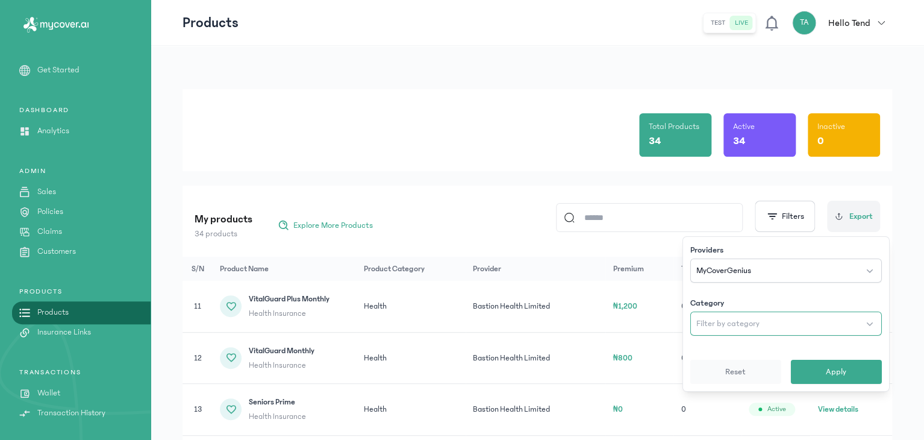
click at [735, 334] on button "Filter by category" at bounding box center [786, 323] width 192 height 24
click at [831, 362] on button "Apply" at bounding box center [836, 372] width 91 height 24
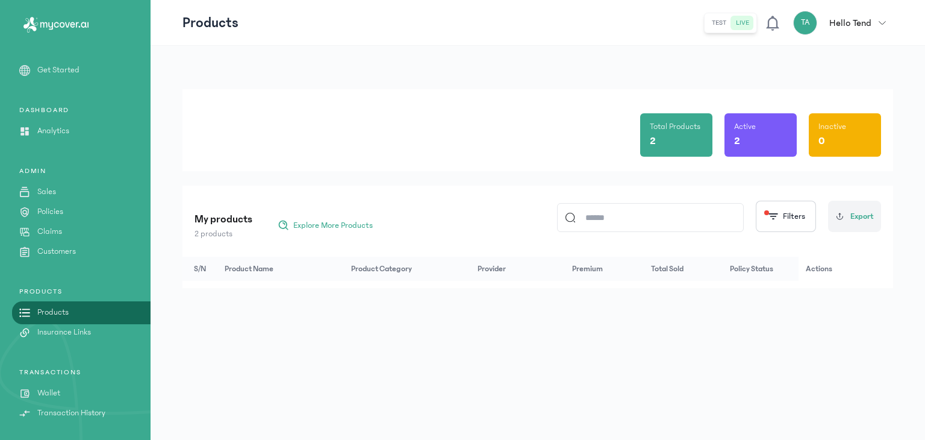
click at [118, 308] on link "Products" at bounding box center [75, 312] width 151 height 13
click at [770, 217] on span "button" at bounding box center [773, 216] width 12 height 12
click at [781, 211] on button "Filters" at bounding box center [786, 216] width 60 height 31
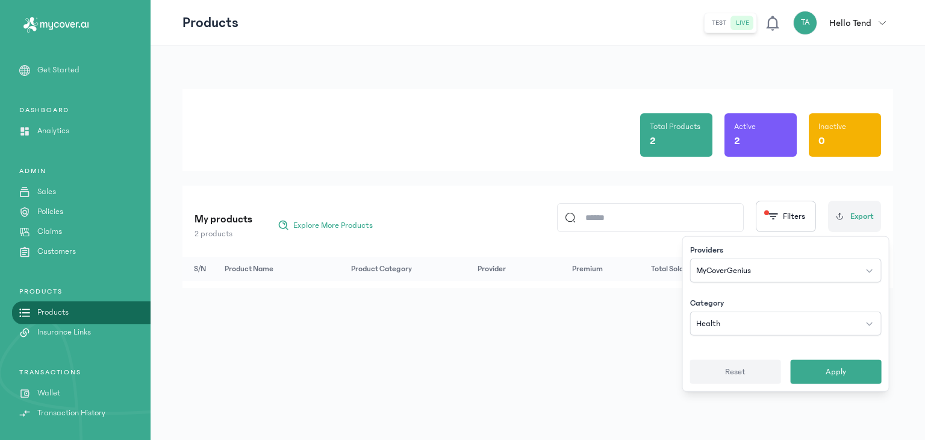
click at [743, 369] on span "Reset" at bounding box center [735, 372] width 20 height 12
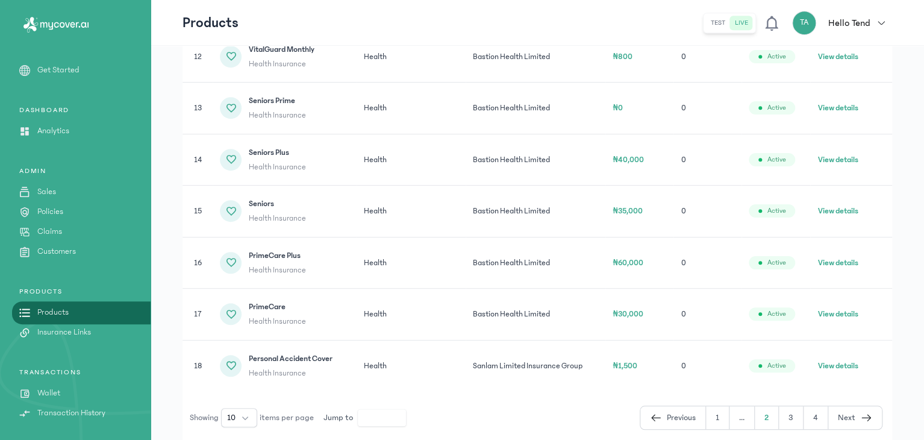
scroll to position [350, 0]
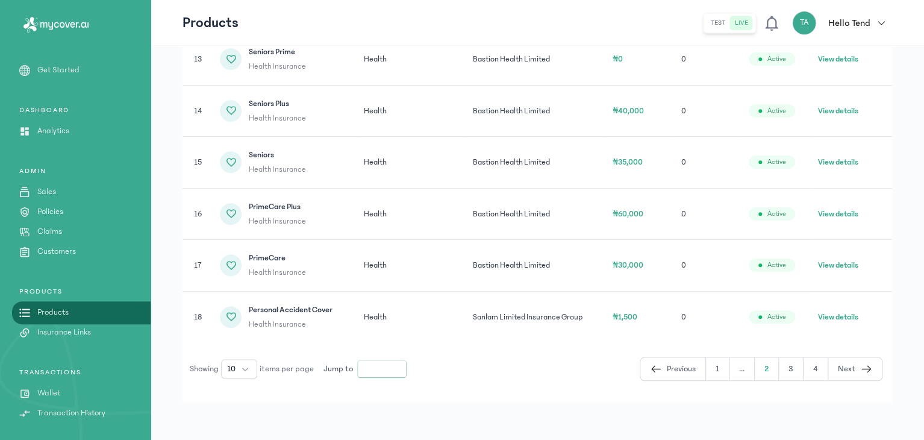
click at [389, 367] on input "*" at bounding box center [382, 368] width 48 height 17
click at [729, 364] on button "1" at bounding box center [741, 368] width 25 height 23
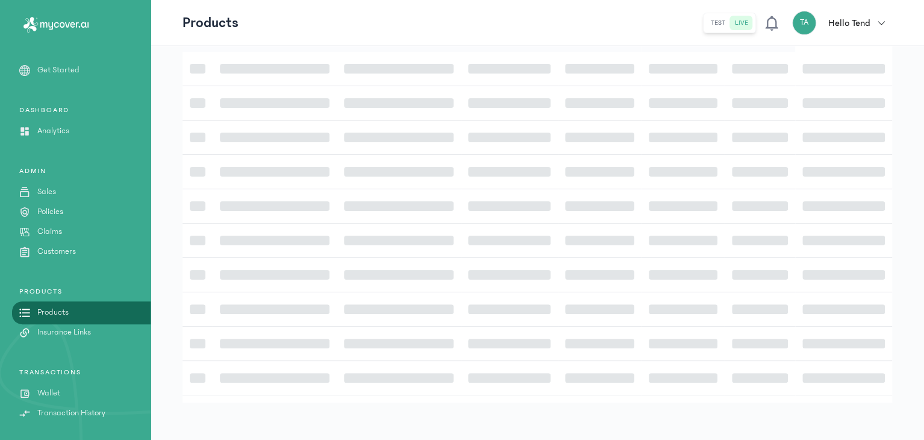
scroll to position [196, 0]
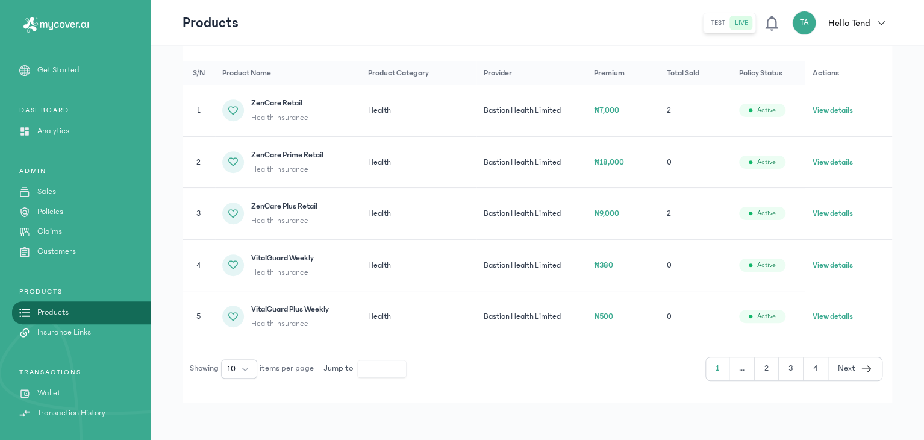
click at [863, 365] on icon "button" at bounding box center [866, 368] width 12 height 14
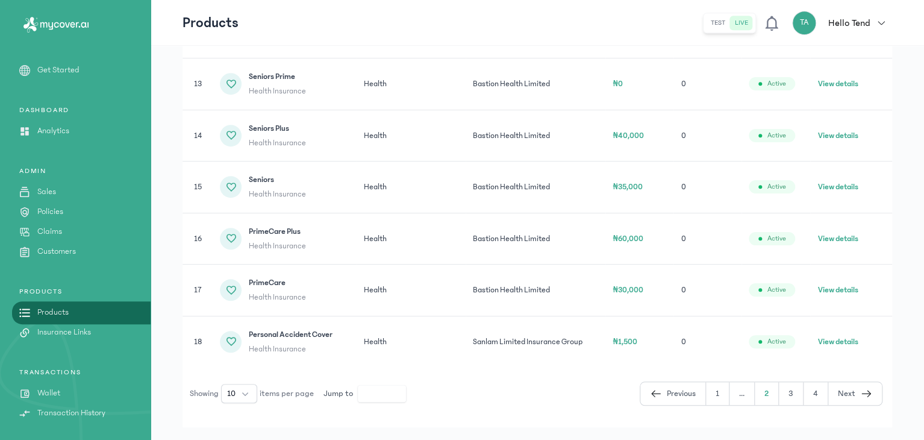
scroll to position [328, 0]
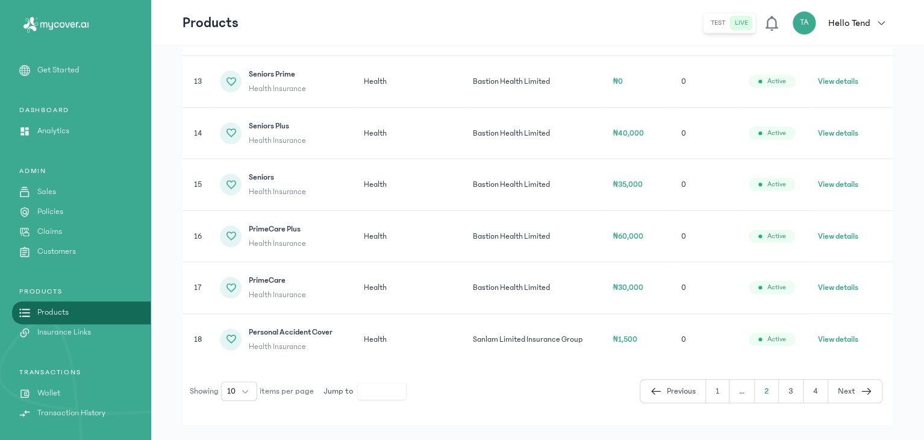
click at [865, 395] on icon "button" at bounding box center [866, 391] width 12 height 14
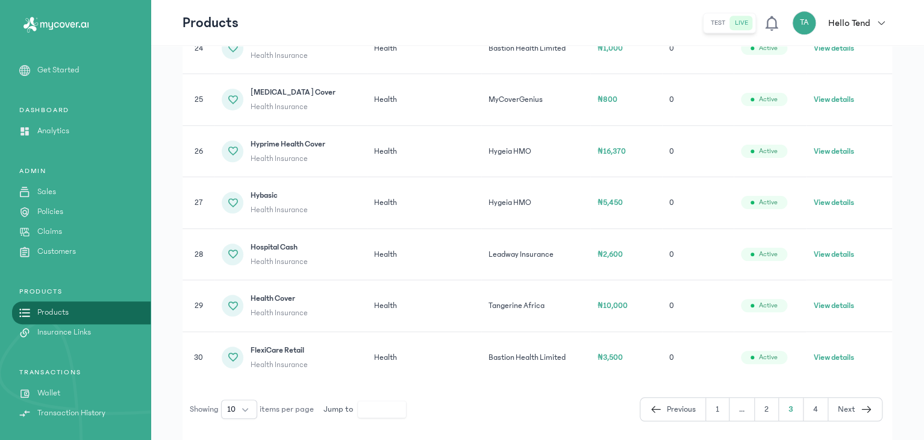
scroll to position [453, 0]
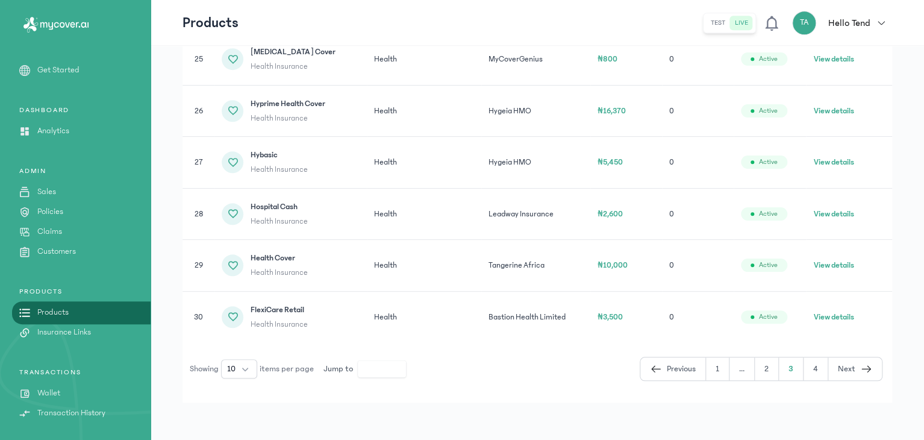
click at [868, 372] on icon "button" at bounding box center [866, 368] width 12 height 14
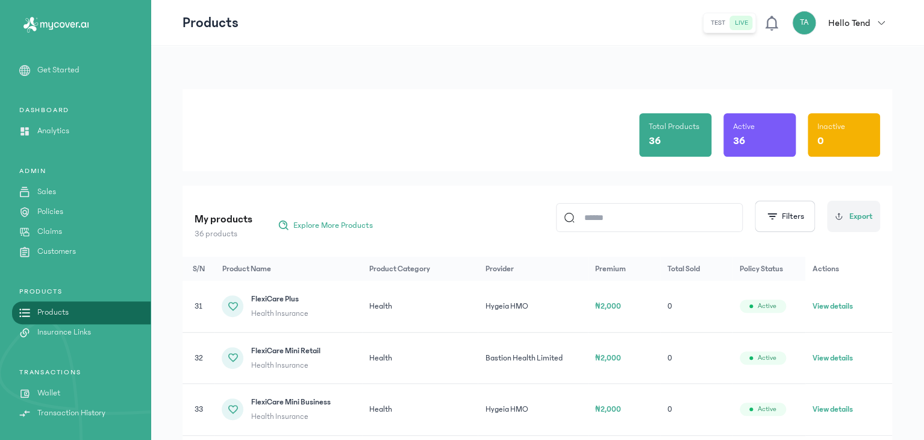
click at [56, 194] on link "Sales" at bounding box center [75, 192] width 151 height 13
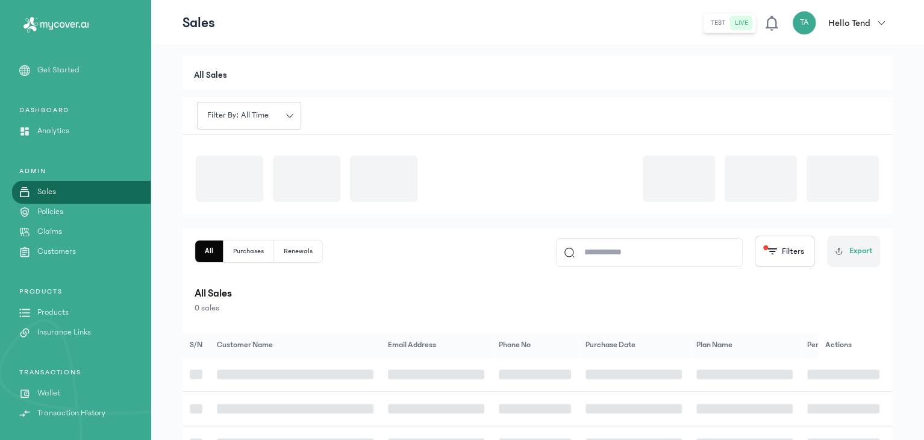
click at [56, 194] on link "Sales" at bounding box center [75, 192] width 151 height 13
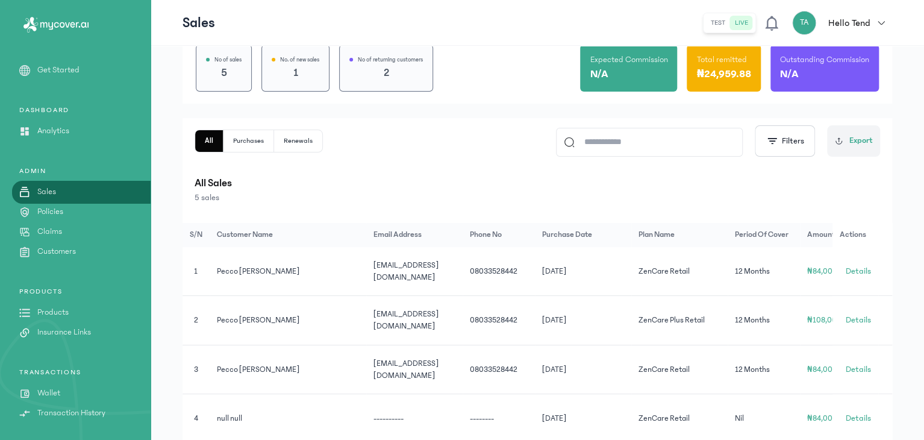
scroll to position [116, 0]
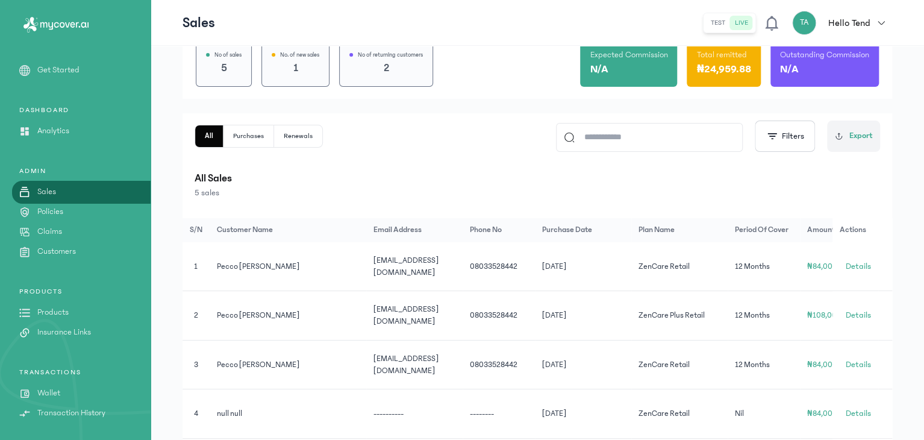
click at [57, 208] on p "Policies" at bounding box center [50, 211] width 26 height 13
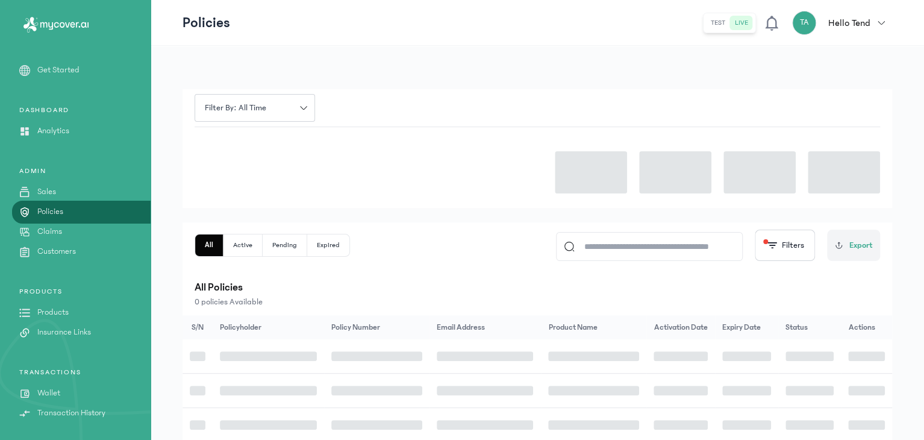
click at [57, 208] on p "Policies" at bounding box center [50, 211] width 26 height 13
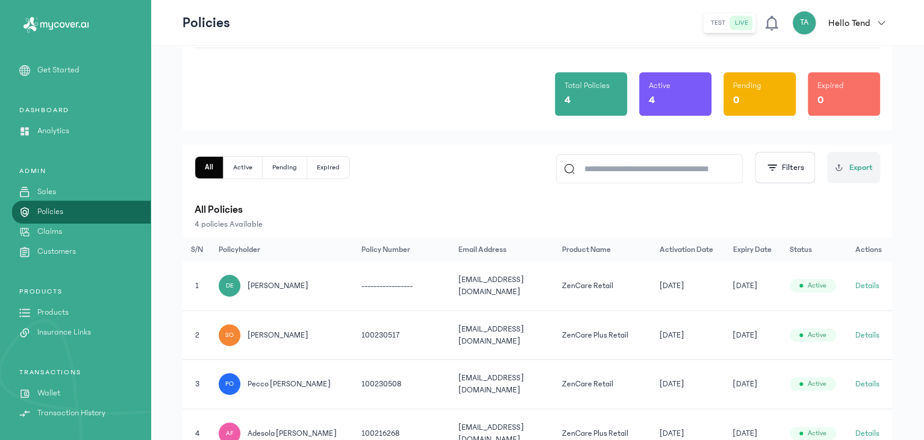
scroll to position [84, 0]
